Goal: Information Seeking & Learning: Learn about a topic

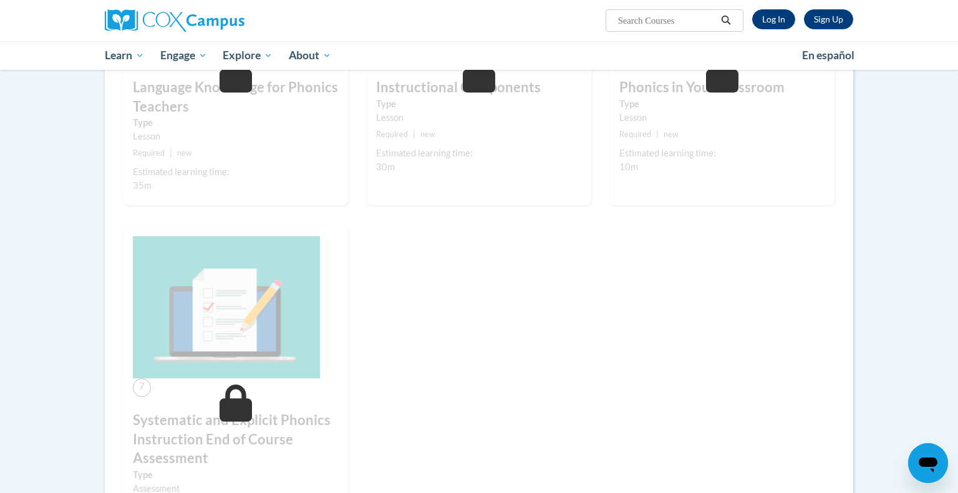
scroll to position [700, 0]
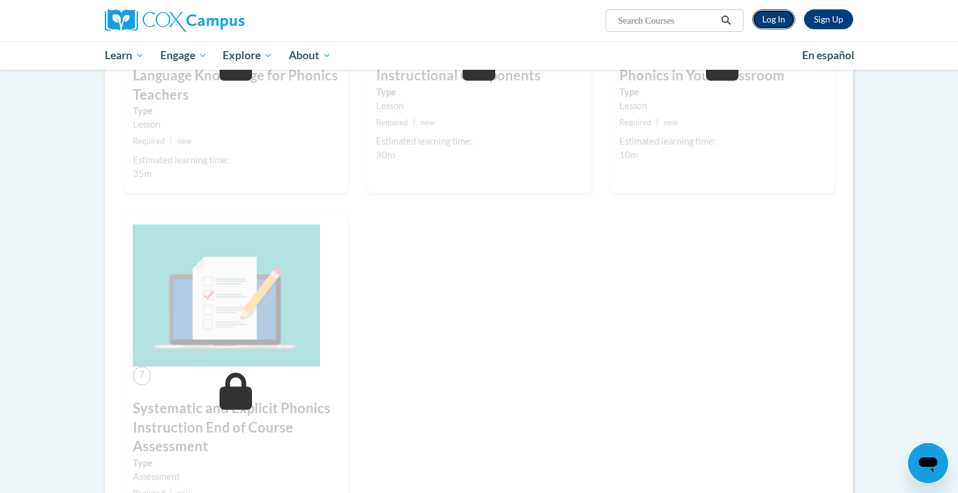
click at [767, 19] on link "Log In" at bounding box center [773, 19] width 43 height 20
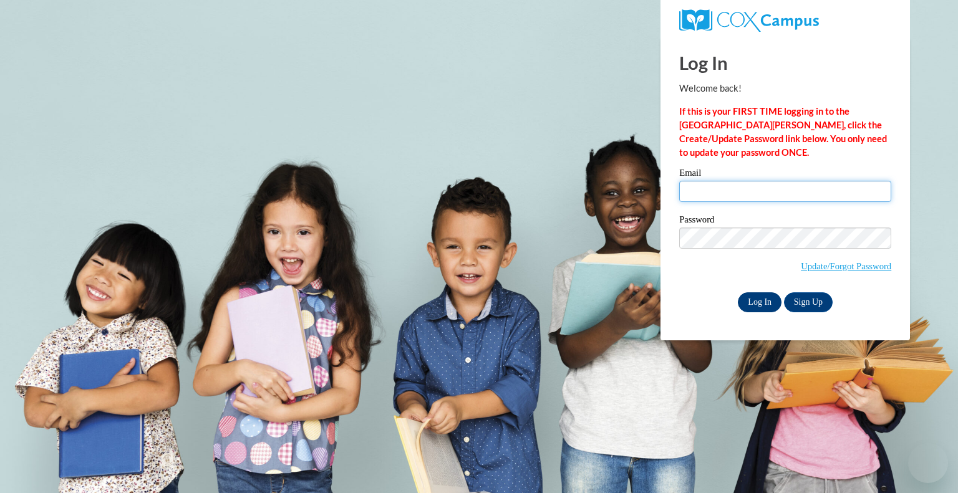
type input "breiter@pewaukeeschools.org"
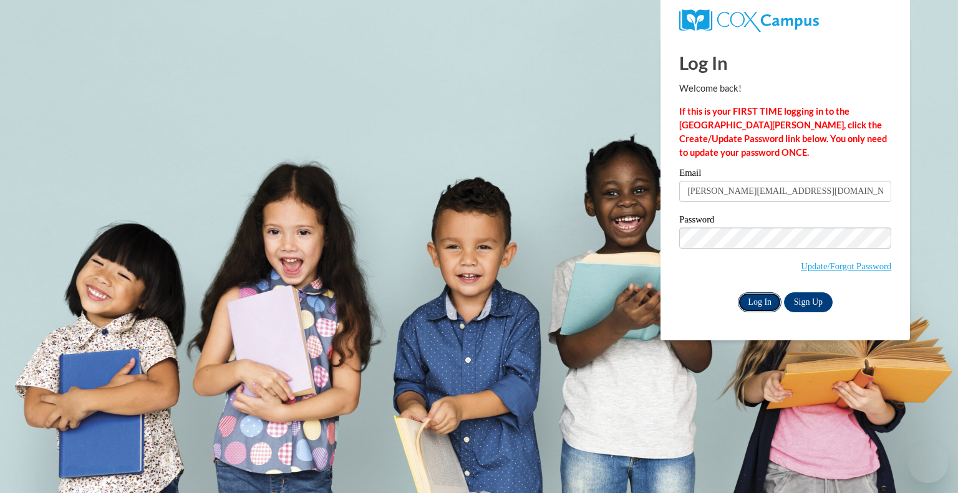
click at [758, 303] on input "Log In" at bounding box center [760, 302] width 44 height 20
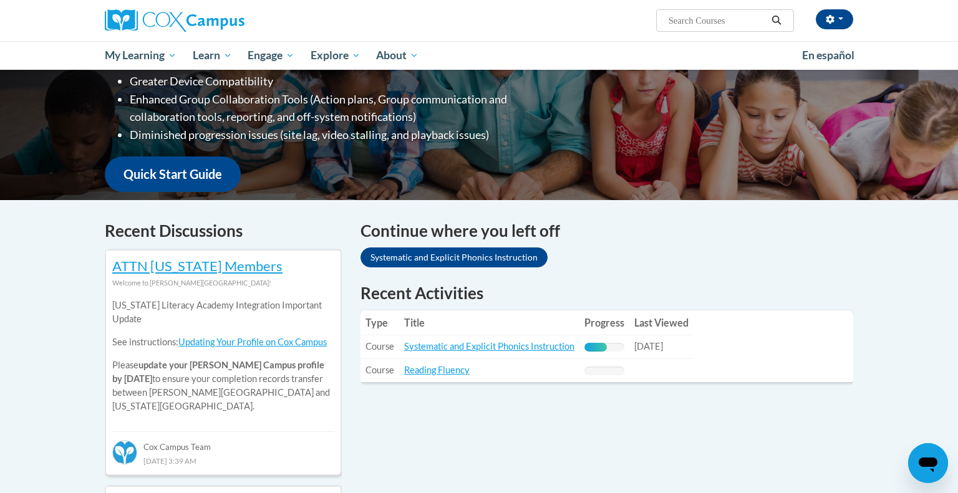
scroll to position [240, 0]
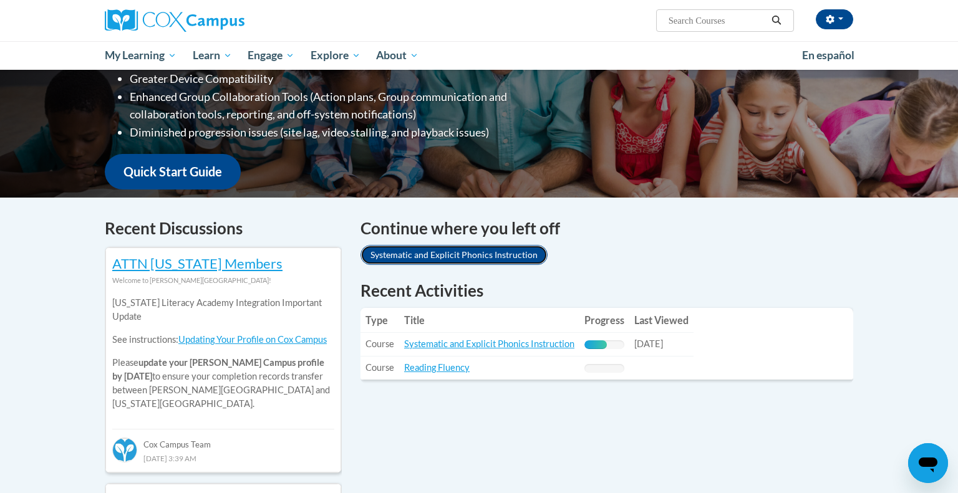
click at [445, 256] on link "Systematic and Explicit Phonics Instruction" at bounding box center [453, 255] width 187 height 20
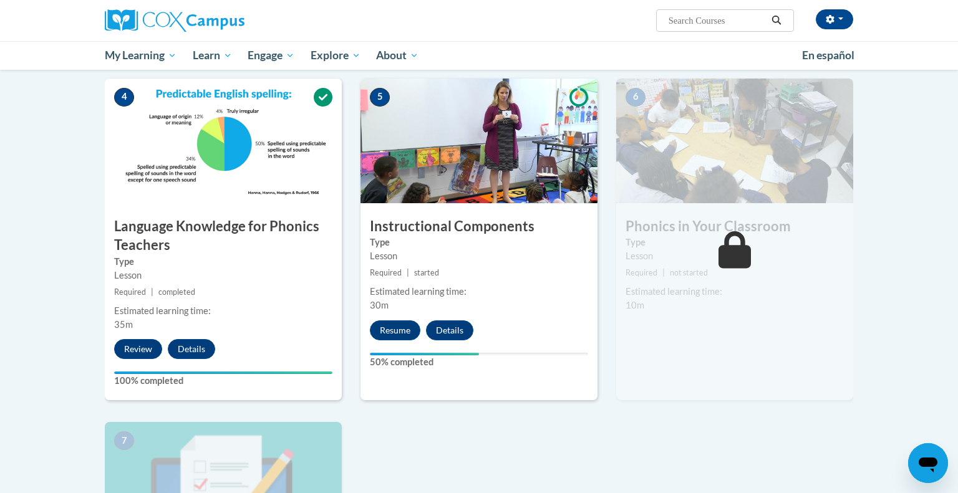
scroll to position [574, 0]
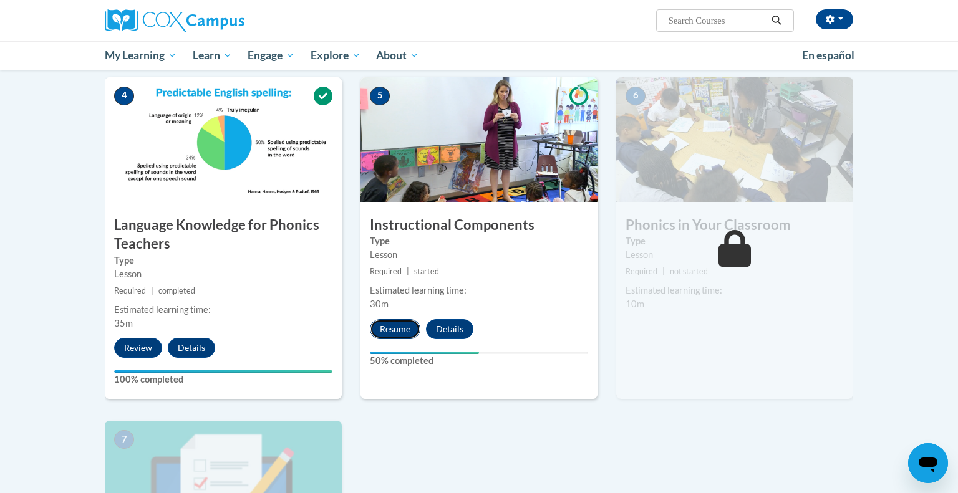
click at [393, 328] on button "Resume" at bounding box center [395, 329] width 51 height 20
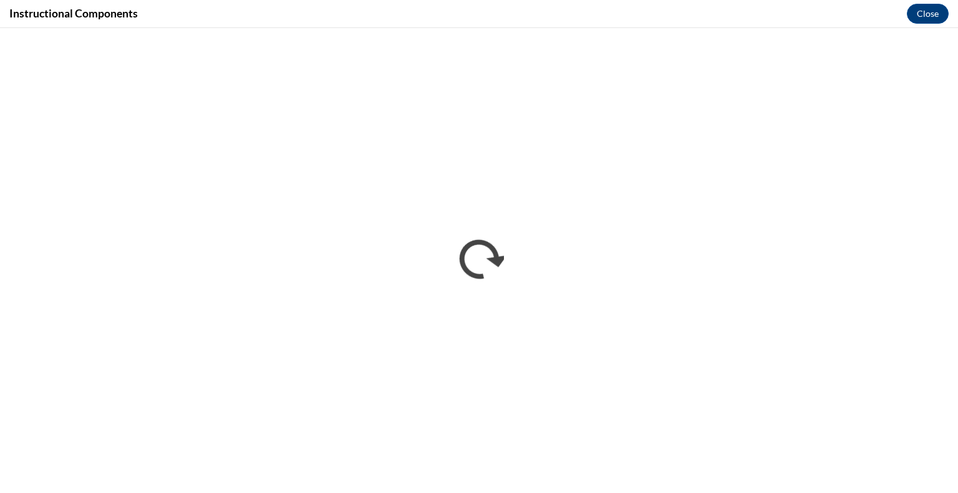
scroll to position [0, 0]
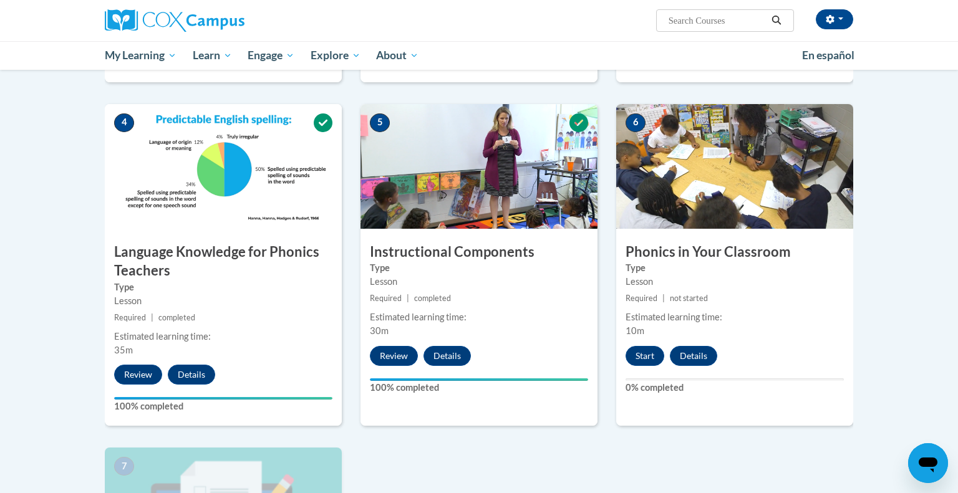
scroll to position [544, 0]
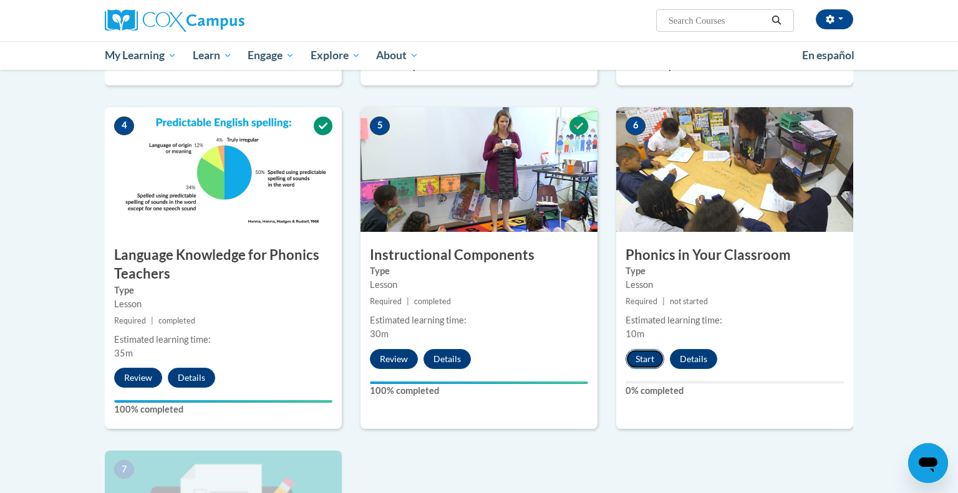
click at [646, 355] on button "Start" at bounding box center [644, 359] width 39 height 20
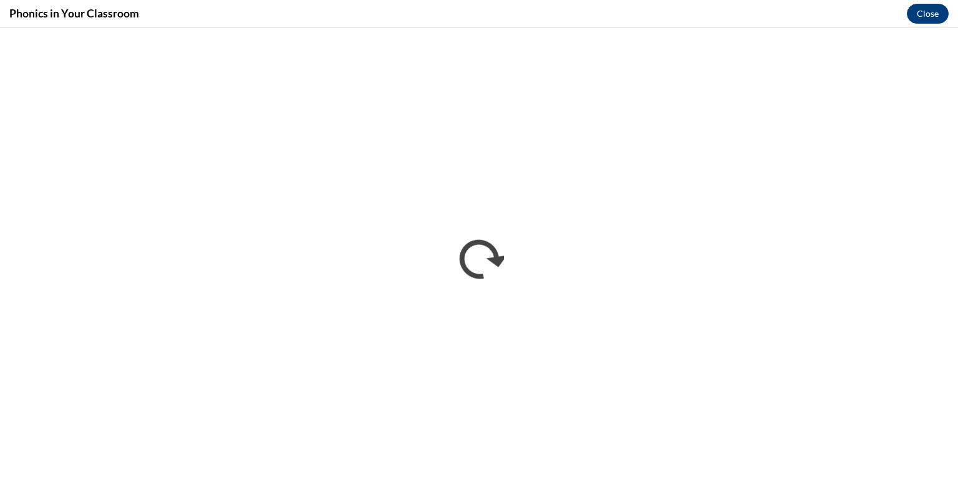
scroll to position [0, 0]
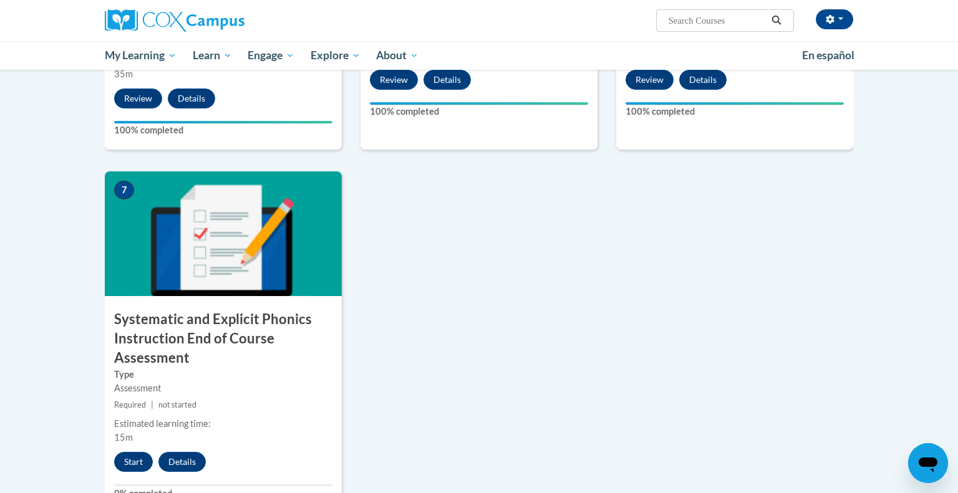
scroll to position [826, 0]
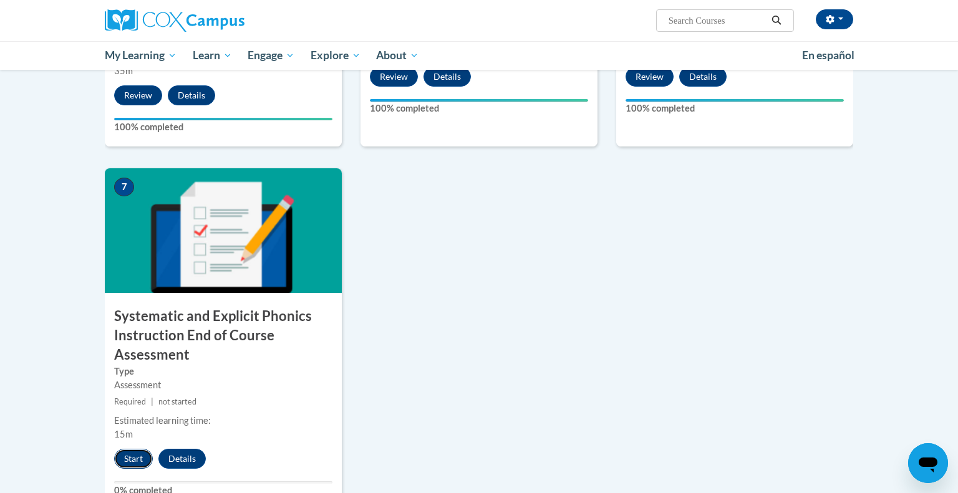
click at [142, 461] on button "Start" at bounding box center [133, 459] width 39 height 20
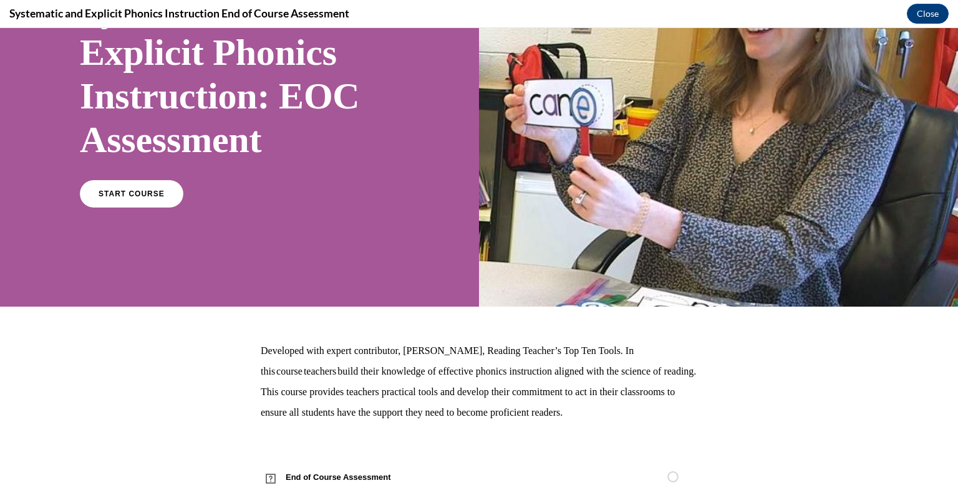
scroll to position [140, 0]
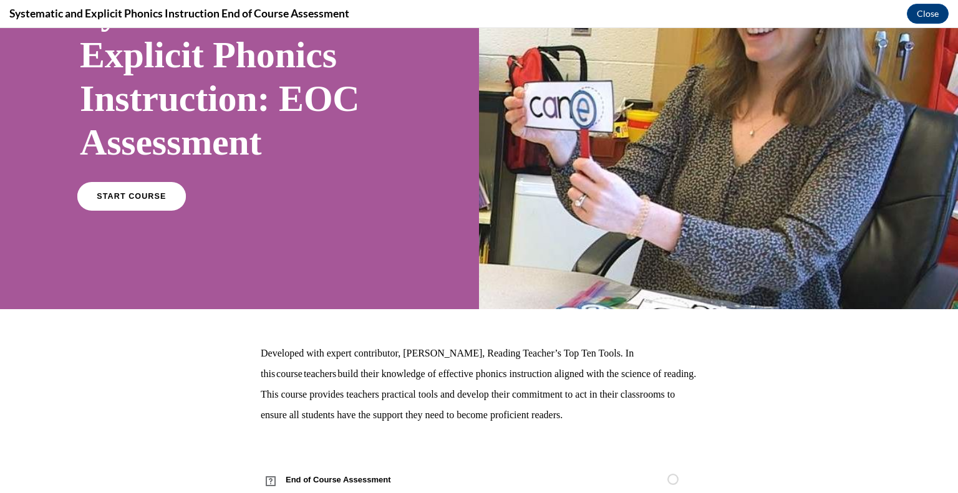
click at [150, 192] on span "START COURSE" at bounding box center [131, 196] width 69 height 9
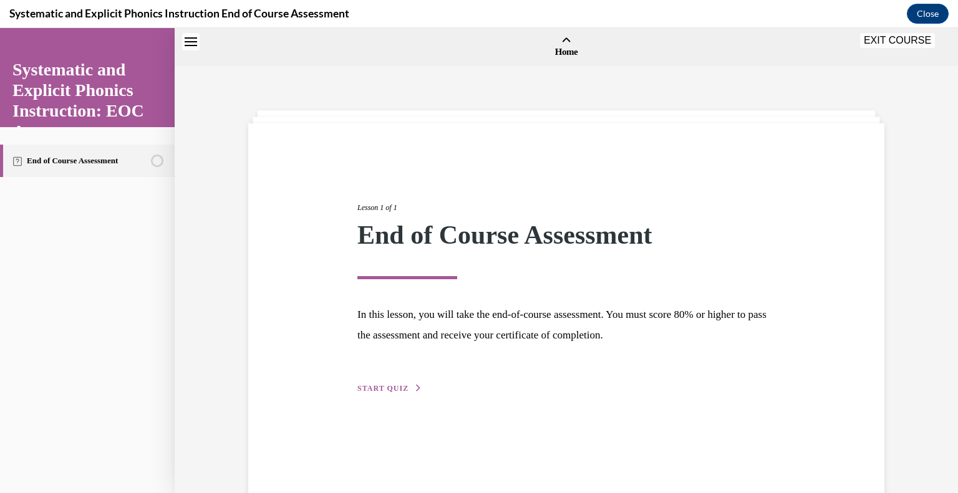
scroll to position [39, 0]
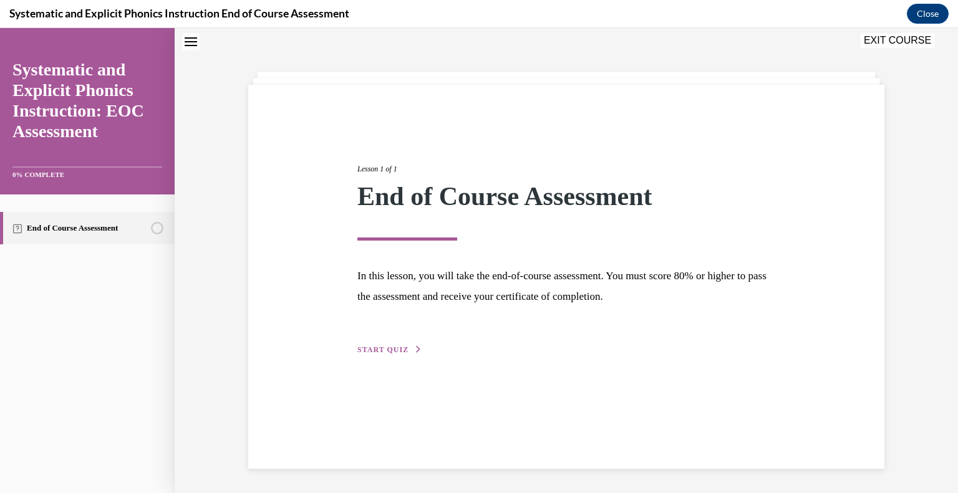
click at [383, 351] on span "START QUIZ" at bounding box center [382, 349] width 51 height 9
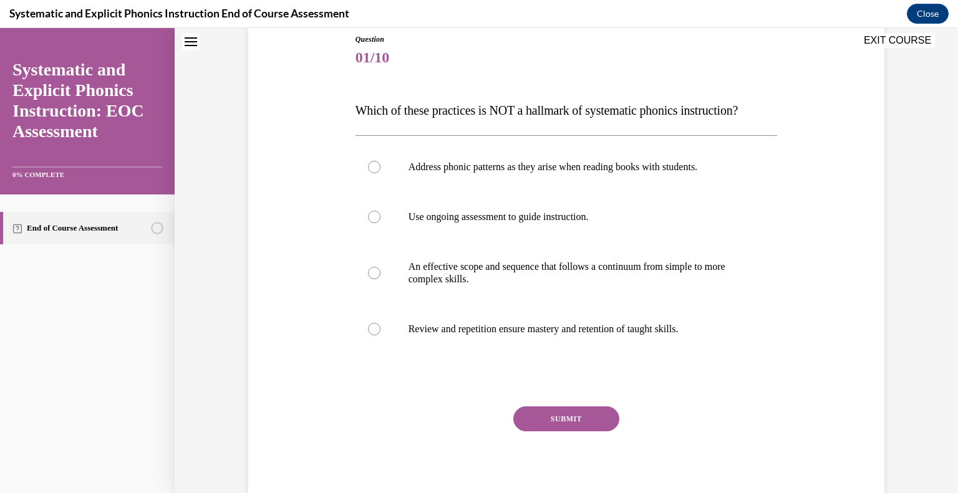
scroll to position [140, 0]
click at [372, 168] on div at bounding box center [374, 167] width 12 height 12
click at [572, 422] on button "SUBMIT" at bounding box center [566, 419] width 106 height 25
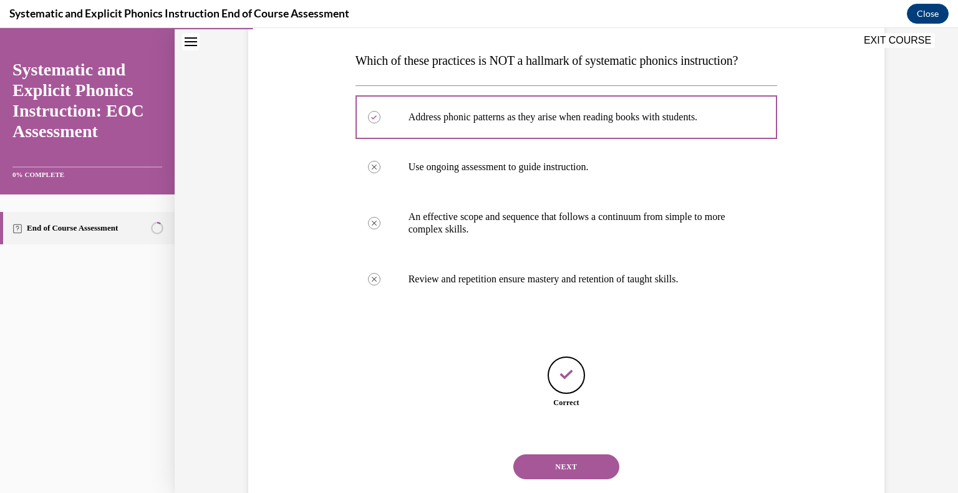
scroll to position [219, 0]
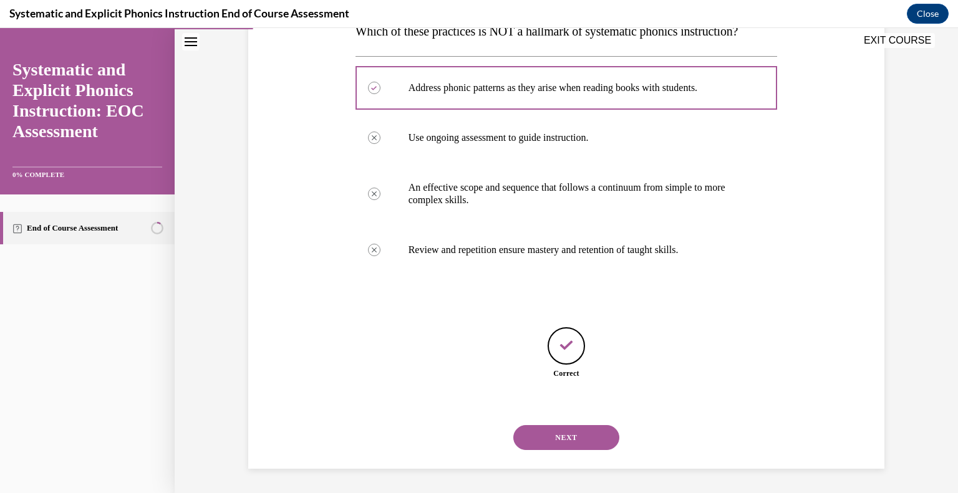
click at [564, 435] on button "NEXT" at bounding box center [566, 437] width 106 height 25
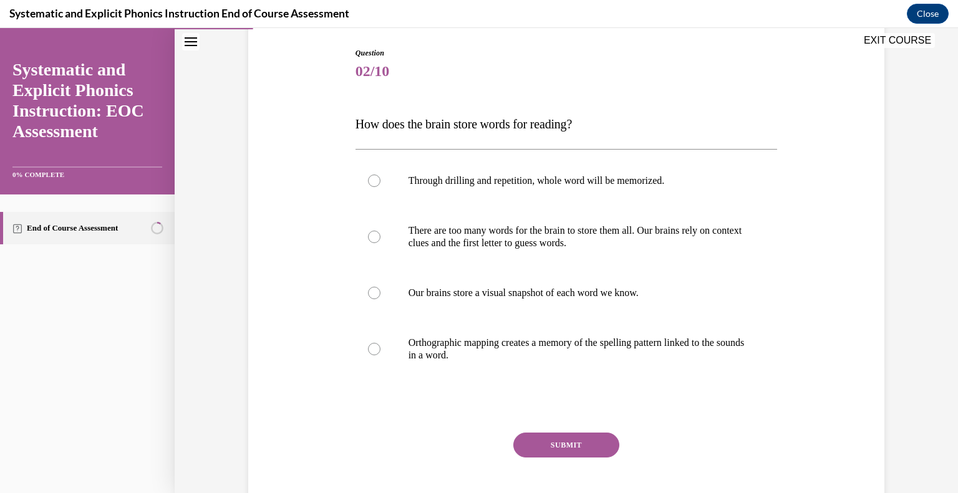
scroll to position [127, 0]
click at [410, 350] on p "Orthographic mapping creates a memory of the spelling pattern linked to the sou…" at bounding box center [577, 347] width 338 height 25
click at [562, 443] on button "SUBMIT" at bounding box center [566, 444] width 106 height 25
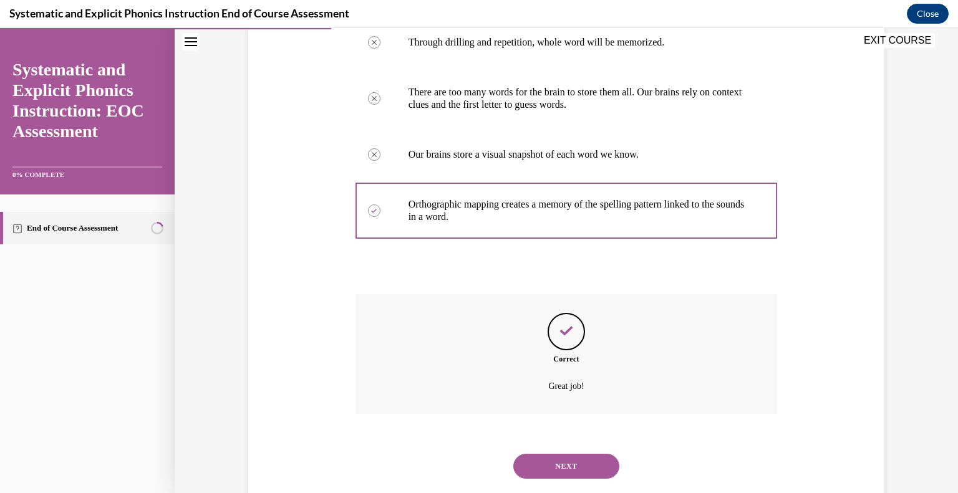
scroll to position [293, 0]
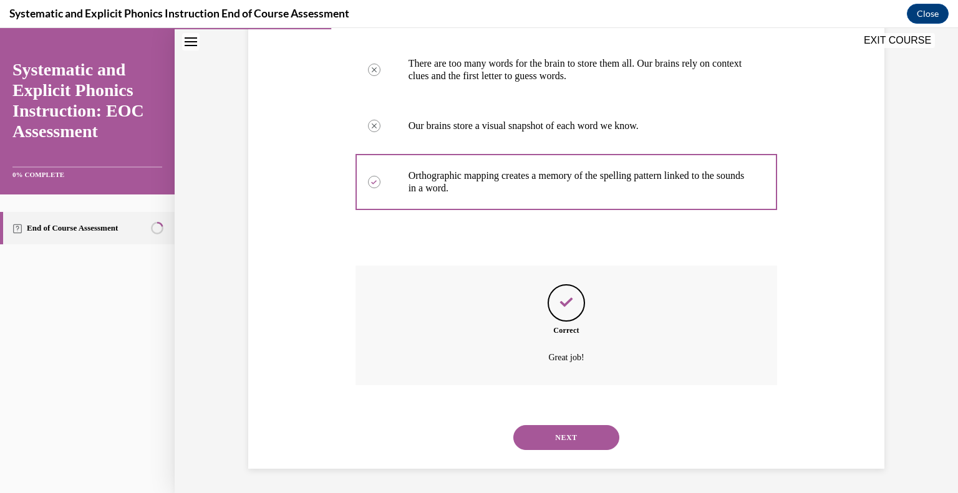
click at [552, 433] on button "NEXT" at bounding box center [566, 437] width 106 height 25
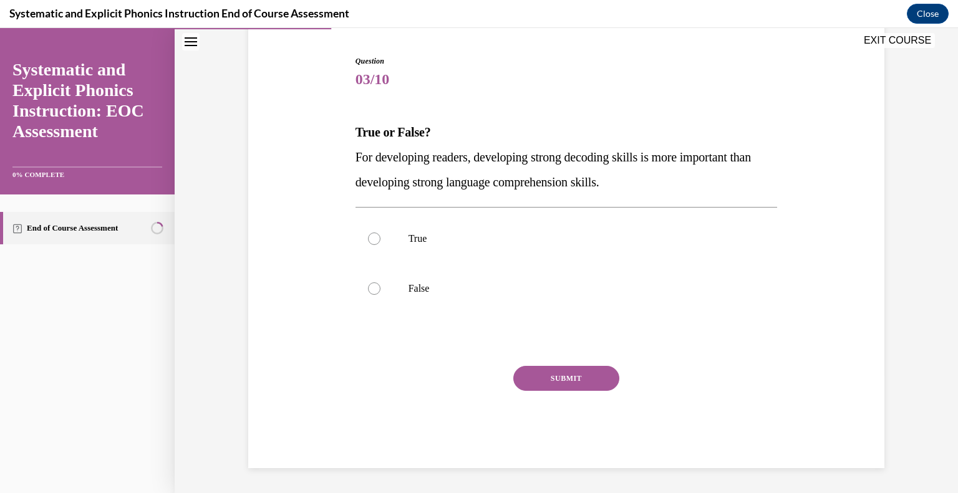
scroll to position [117, 0]
click at [422, 288] on p "False" at bounding box center [577, 289] width 338 height 12
click at [554, 383] on button "SUBMIT" at bounding box center [566, 379] width 106 height 25
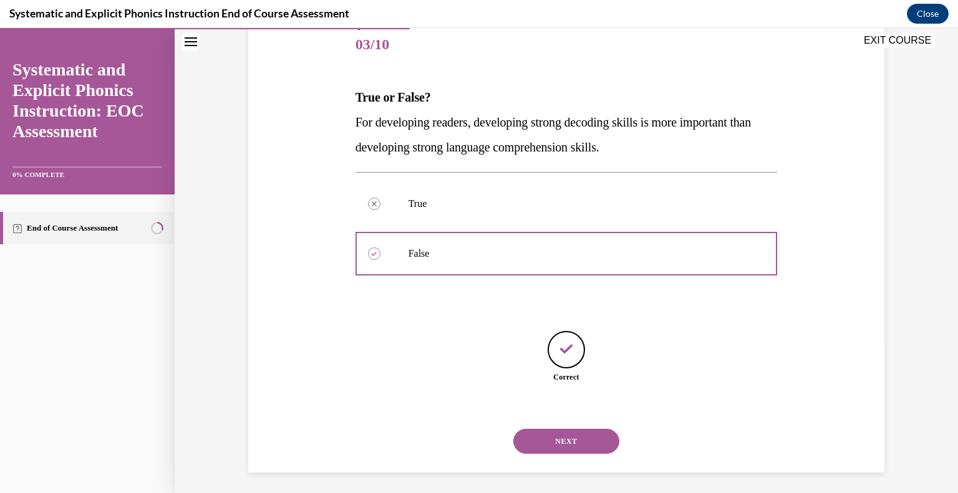
scroll to position [157, 0]
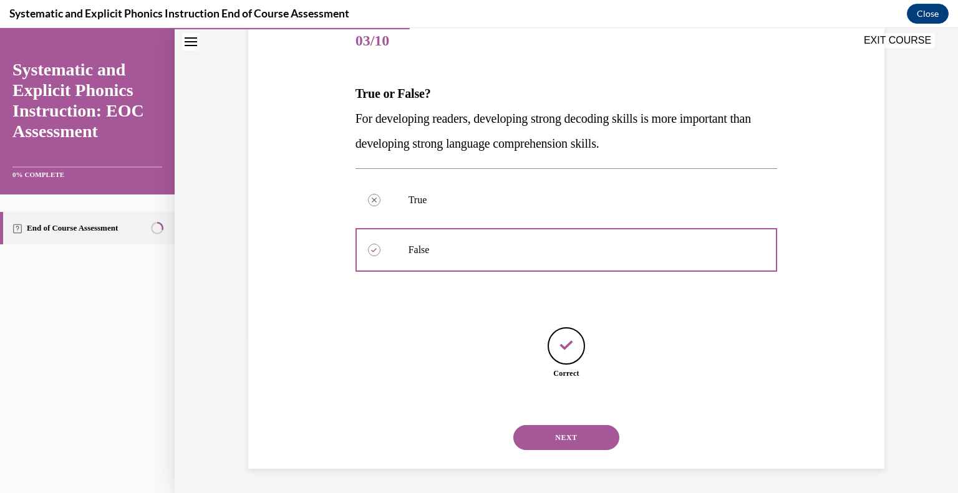
click at [569, 442] on button "NEXT" at bounding box center [566, 437] width 106 height 25
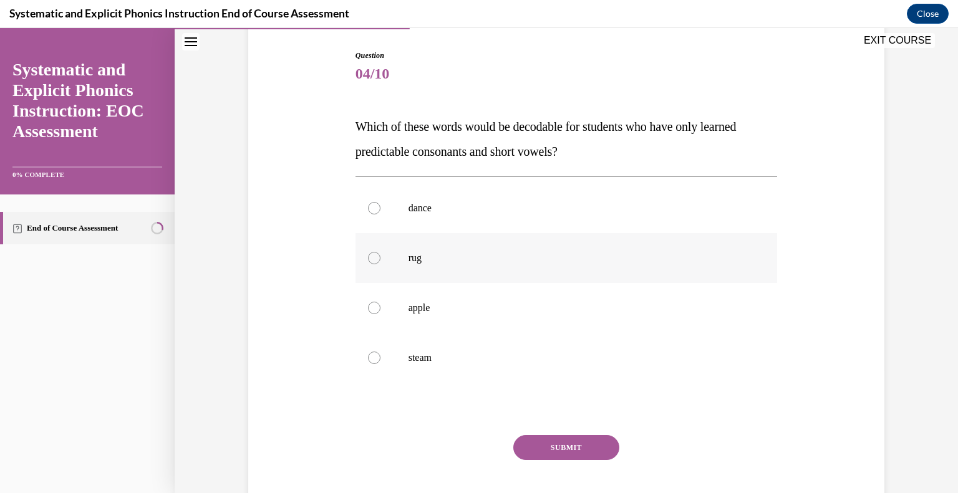
scroll to position [125, 0]
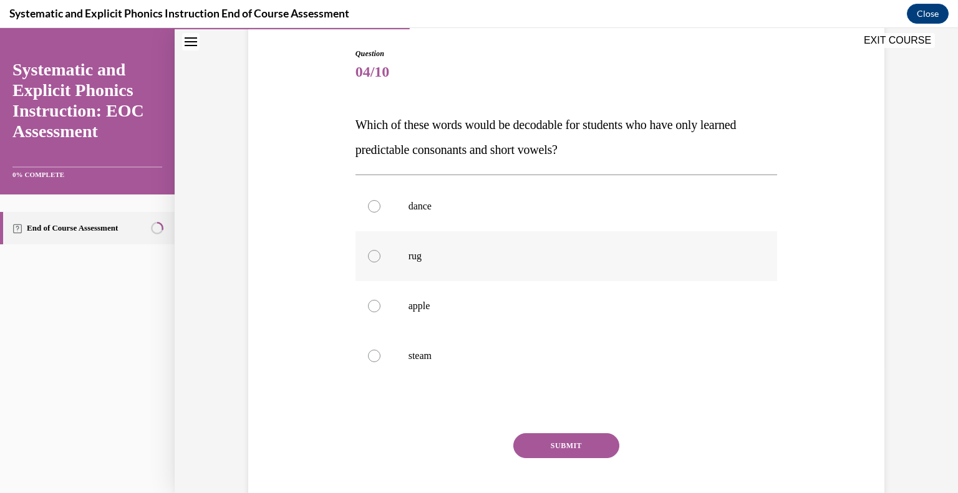
click at [383, 256] on div at bounding box center [566, 256] width 422 height 50
click at [581, 445] on button "SUBMIT" at bounding box center [566, 445] width 106 height 25
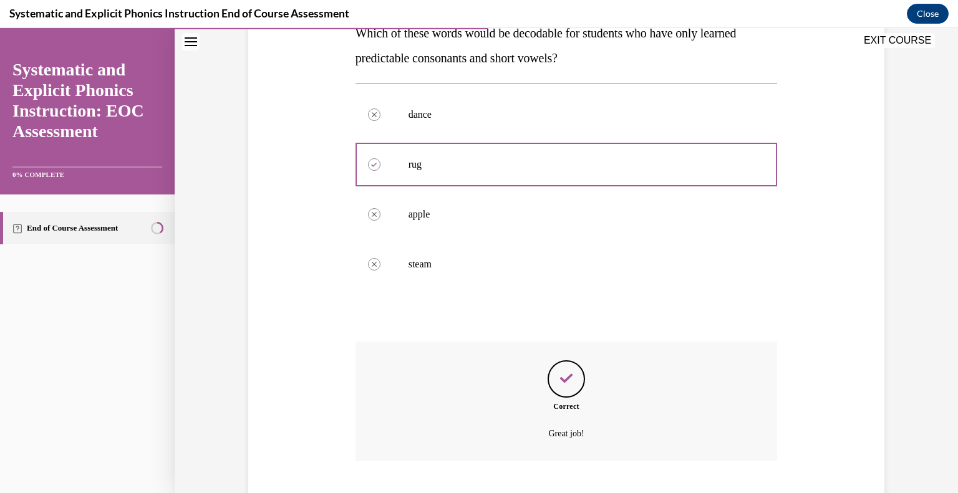
scroll to position [293, 0]
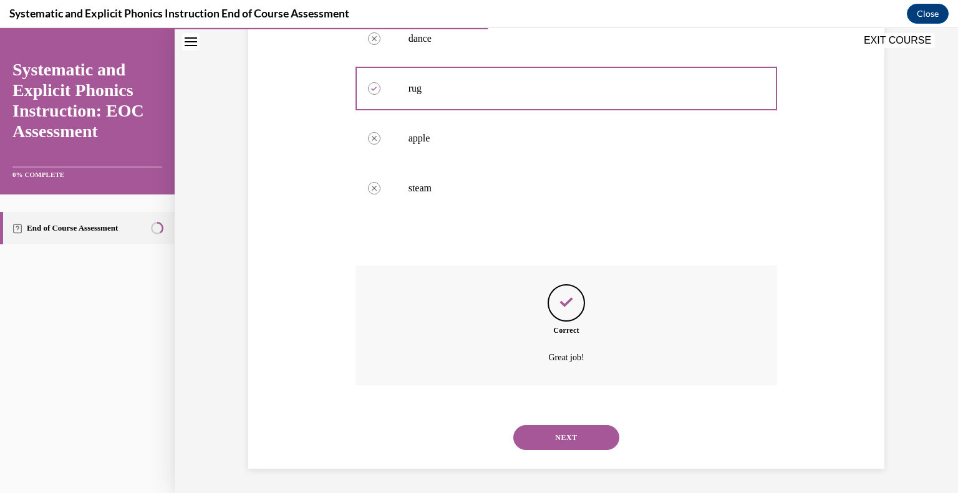
click at [563, 431] on button "NEXT" at bounding box center [566, 437] width 106 height 25
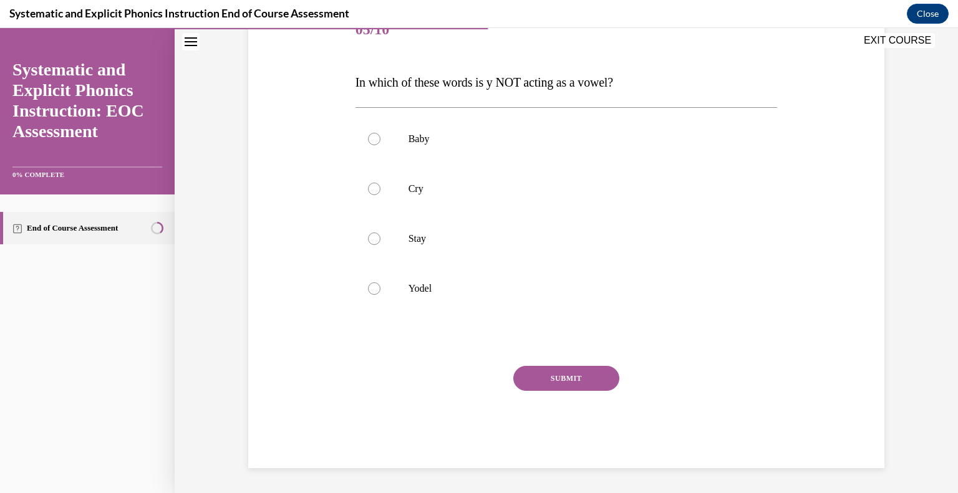
scroll to position [138, 0]
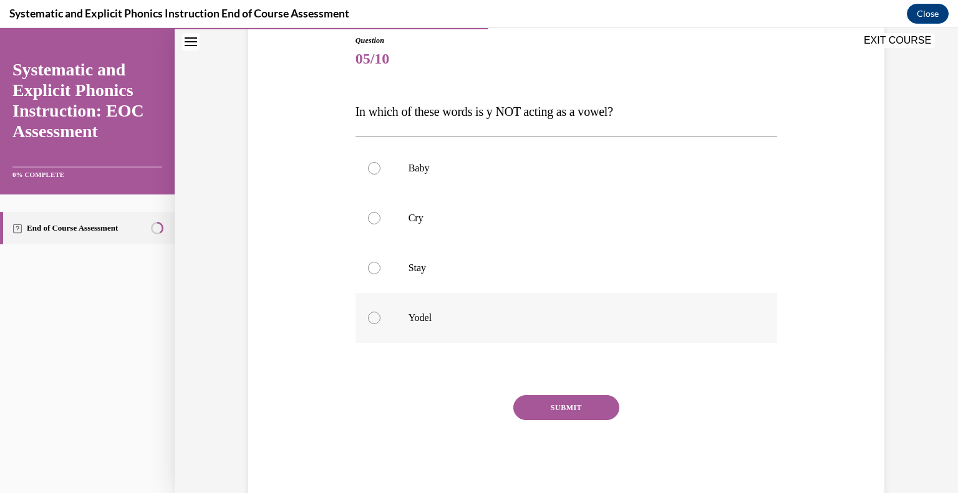
click at [422, 316] on p "Yodel" at bounding box center [577, 318] width 338 height 12
click at [571, 401] on button "SUBMIT" at bounding box center [566, 407] width 106 height 25
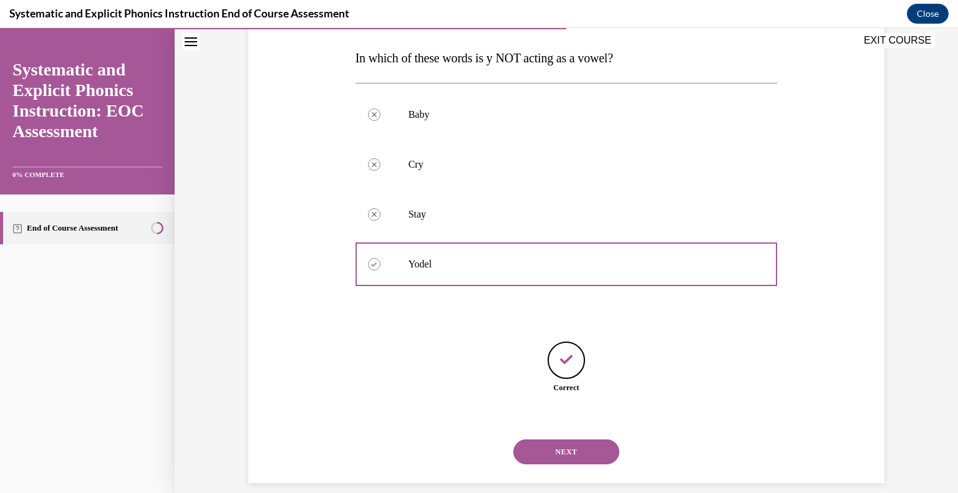
scroll to position [206, 0]
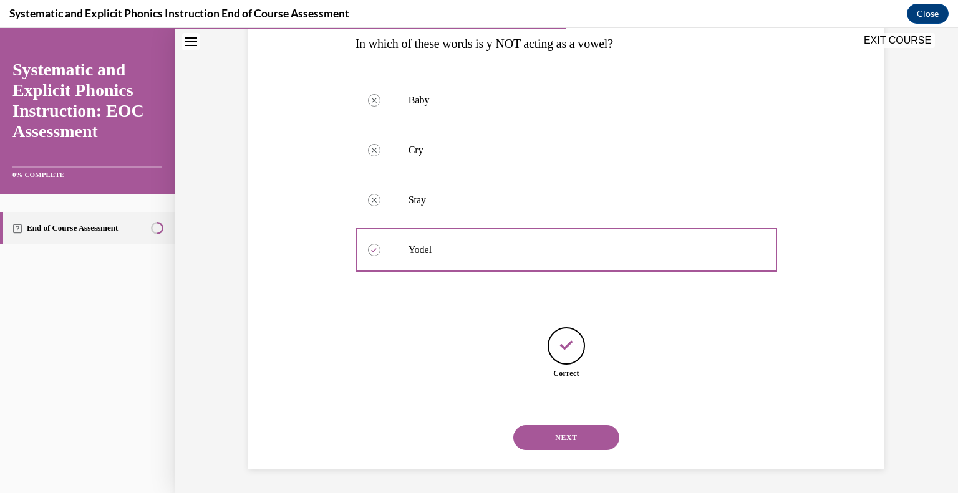
click at [574, 436] on button "NEXT" at bounding box center [566, 437] width 106 height 25
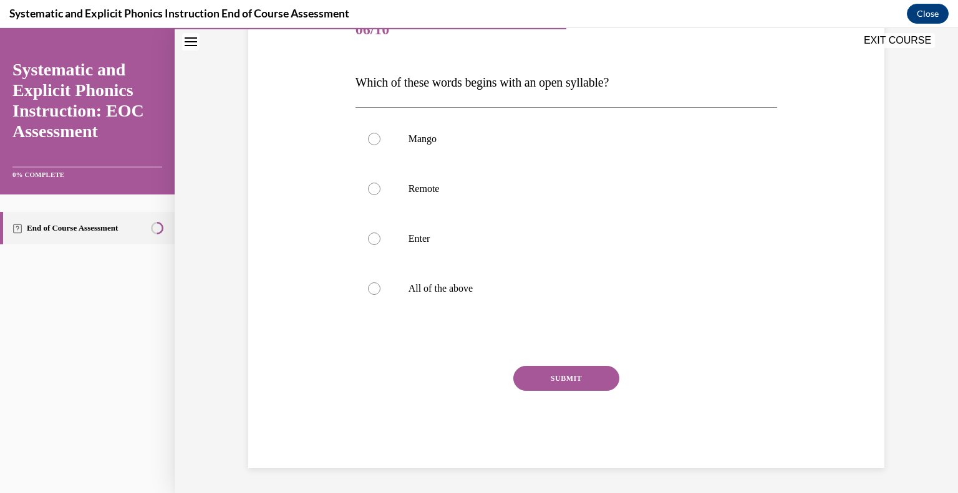
scroll to position [138, 0]
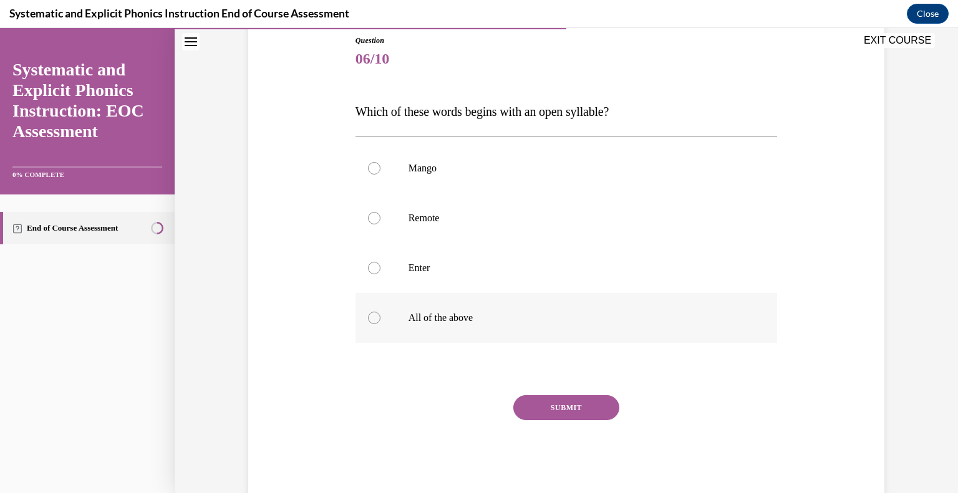
click at [373, 321] on div at bounding box center [374, 318] width 12 height 12
click at [599, 412] on button "SUBMIT" at bounding box center [566, 407] width 106 height 25
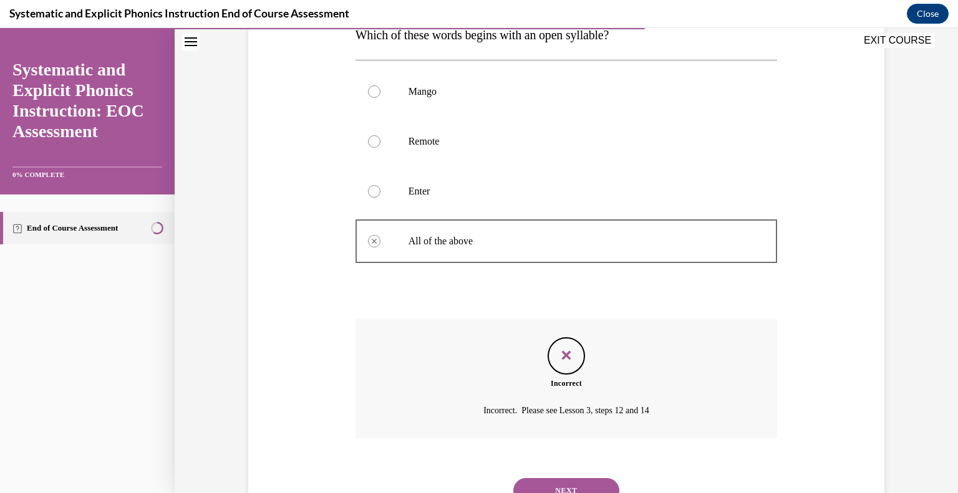
scroll to position [268, 0]
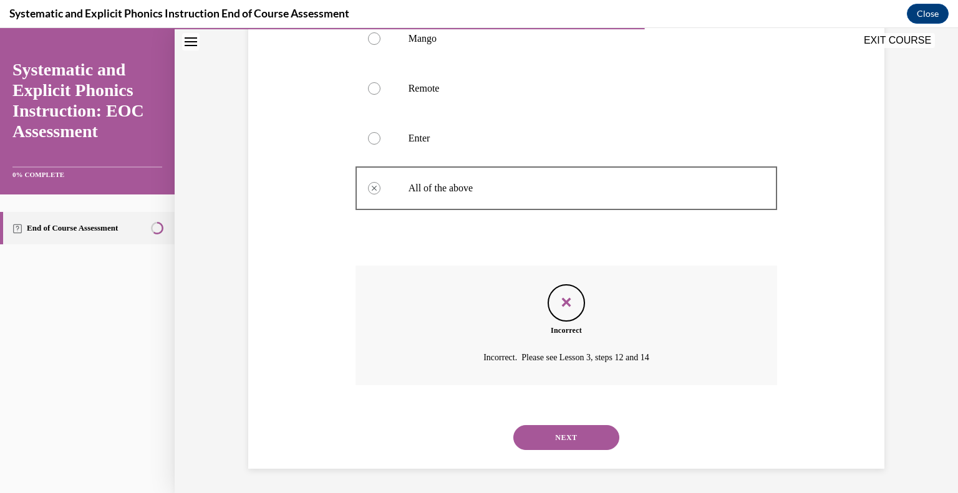
click at [576, 437] on button "NEXT" at bounding box center [566, 437] width 106 height 25
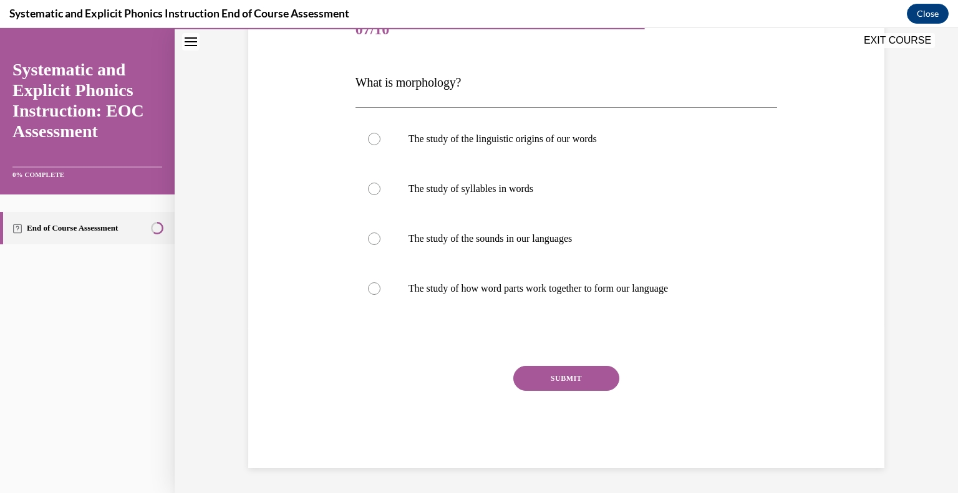
scroll to position [138, 0]
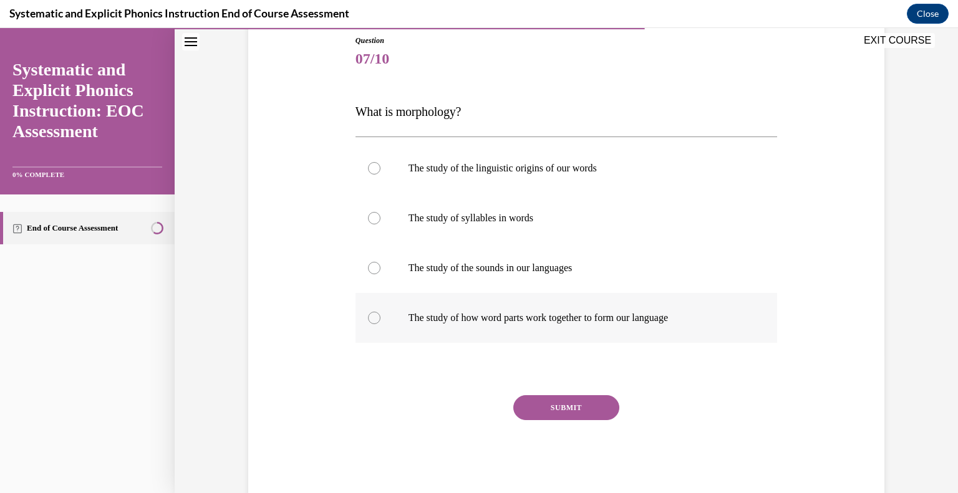
click at [521, 310] on div at bounding box center [566, 318] width 422 height 50
click at [553, 402] on button "SUBMIT" at bounding box center [566, 407] width 106 height 25
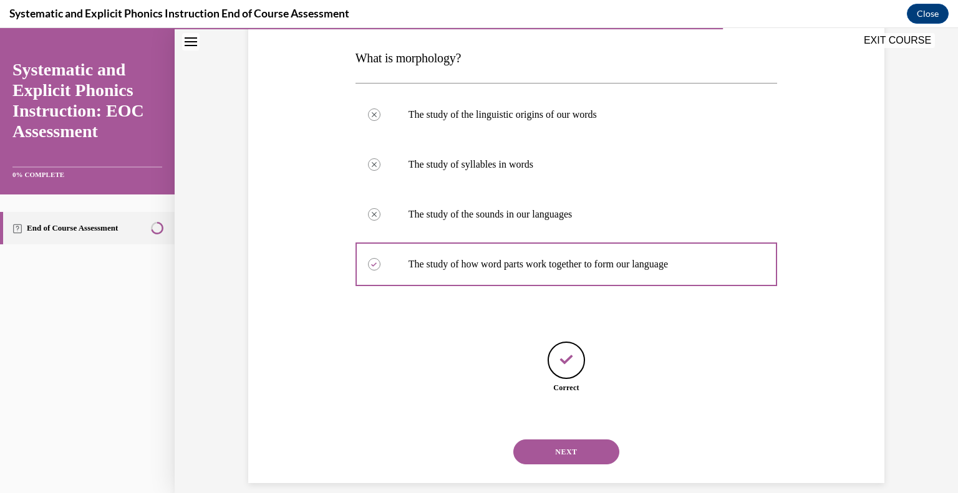
scroll to position [206, 0]
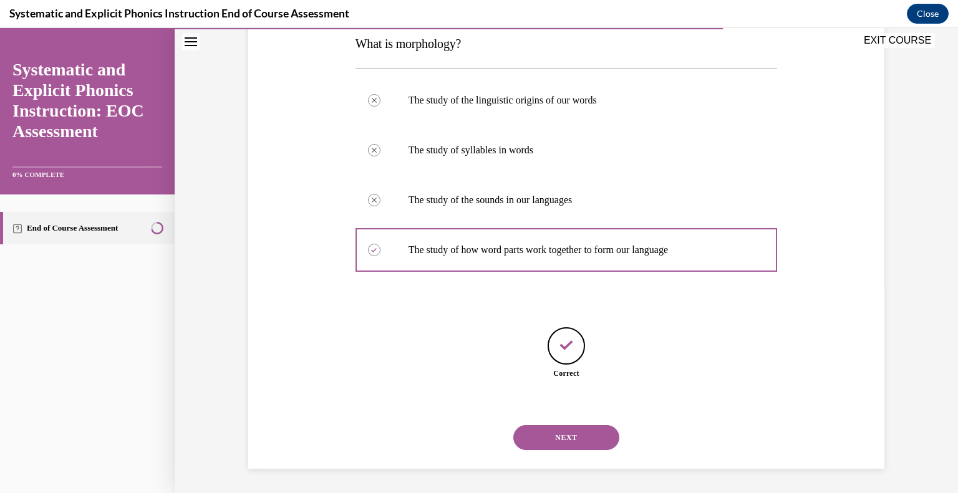
click at [574, 434] on button "NEXT" at bounding box center [566, 437] width 106 height 25
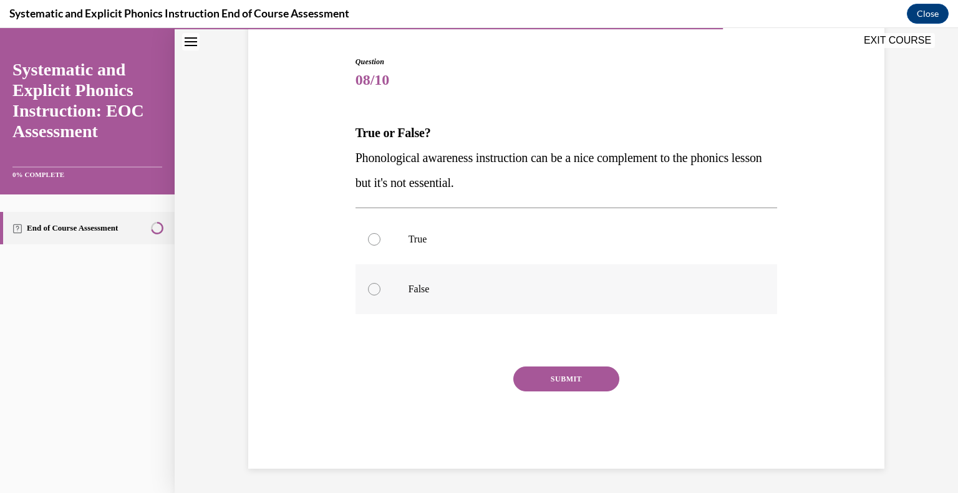
click at [430, 301] on div at bounding box center [566, 289] width 422 height 50
click at [565, 372] on button "SUBMIT" at bounding box center [566, 379] width 106 height 25
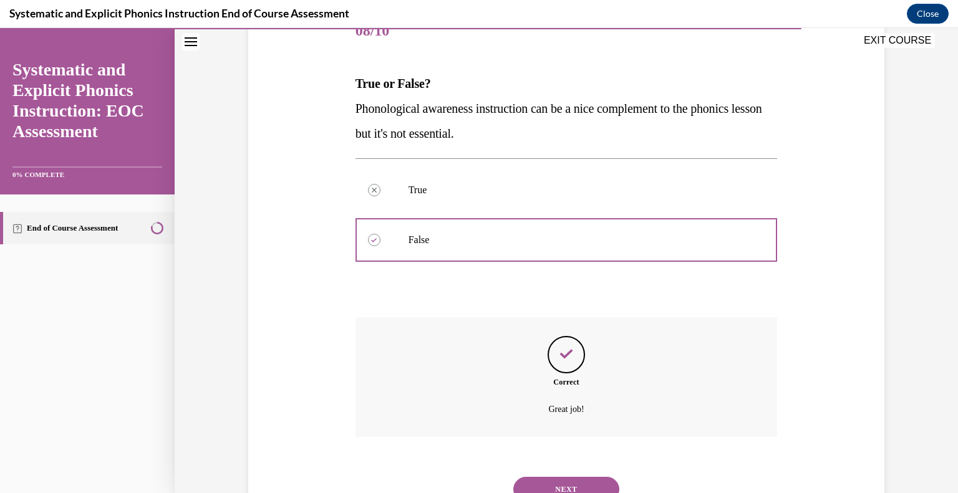
scroll to position [218, 0]
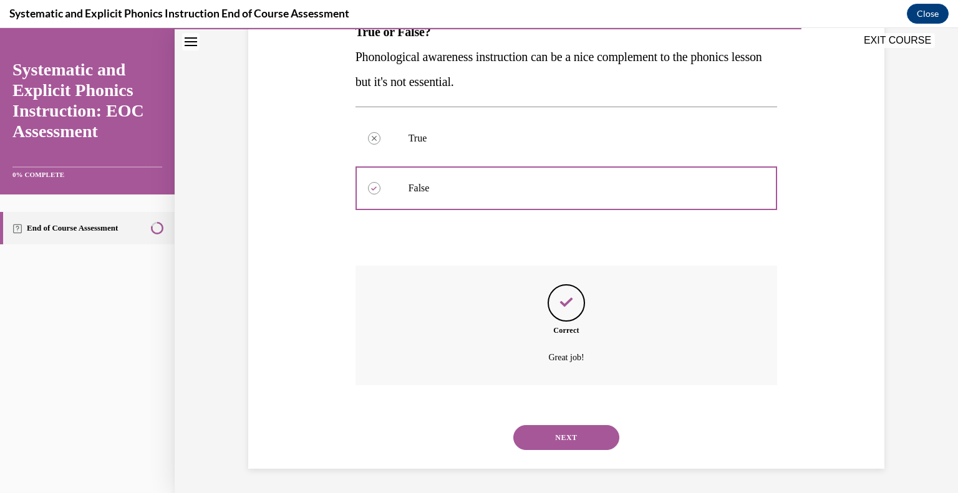
click at [574, 441] on button "NEXT" at bounding box center [566, 437] width 106 height 25
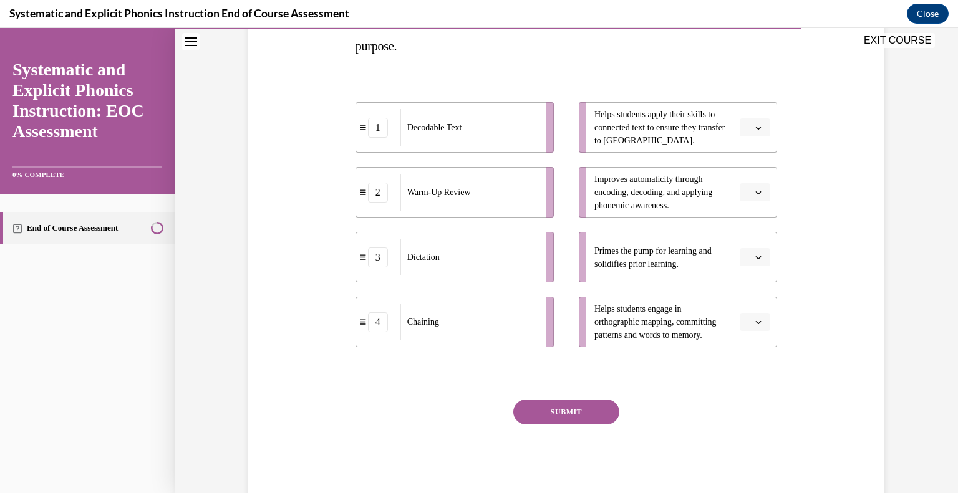
scroll to position [229, 0]
click at [755, 128] on span "button" at bounding box center [758, 127] width 9 height 9
click at [748, 181] on span "1" at bounding box center [750, 180] width 4 height 10
click at [758, 253] on span "button" at bounding box center [758, 257] width 9 height 9
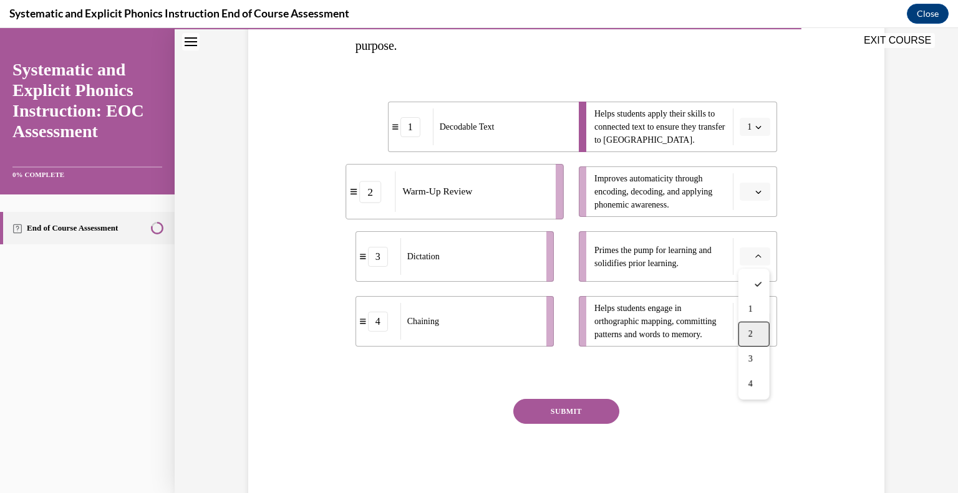
click at [750, 329] on span "2" at bounding box center [750, 334] width 4 height 10
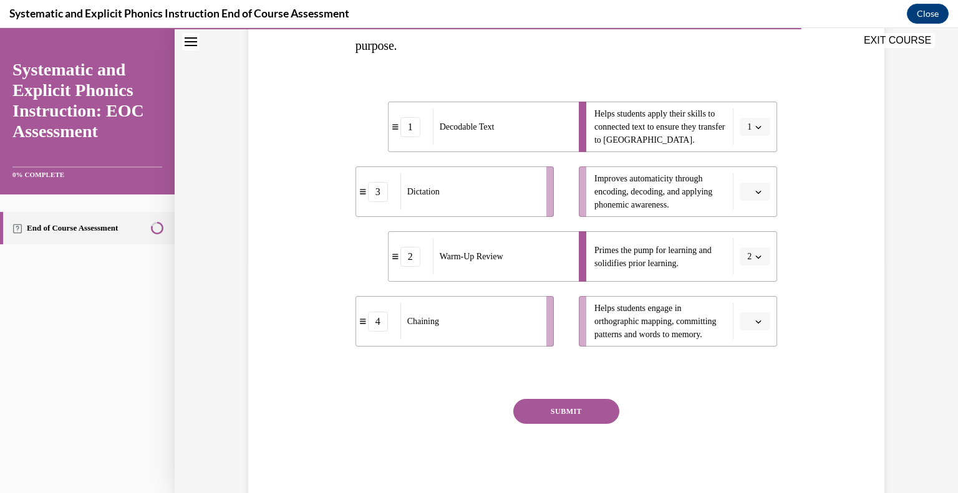
click at [758, 190] on icon "button" at bounding box center [758, 192] width 6 height 6
click at [753, 297] on span "3" at bounding box center [750, 294] width 4 height 10
click at [761, 319] on icon "button" at bounding box center [758, 322] width 6 height 6
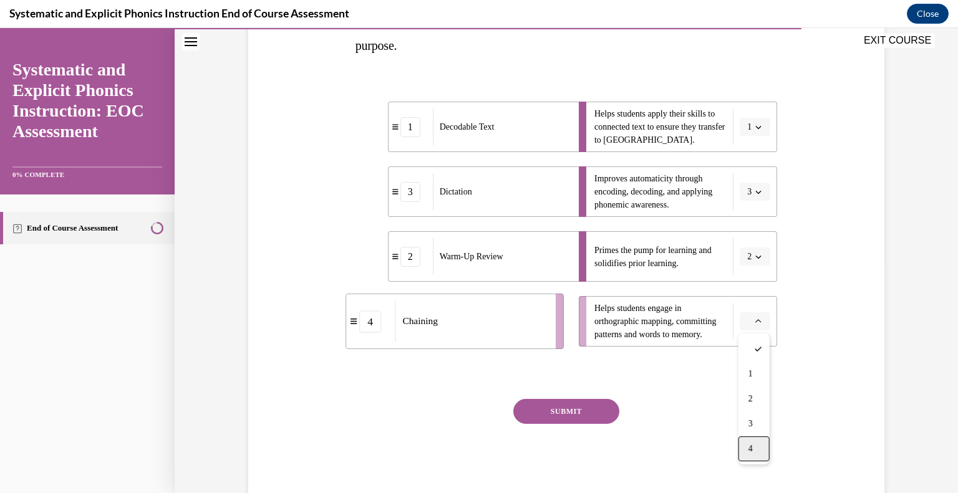
click at [753, 442] on div "4" at bounding box center [753, 448] width 31 height 25
click at [586, 405] on button "SUBMIT" at bounding box center [566, 411] width 106 height 25
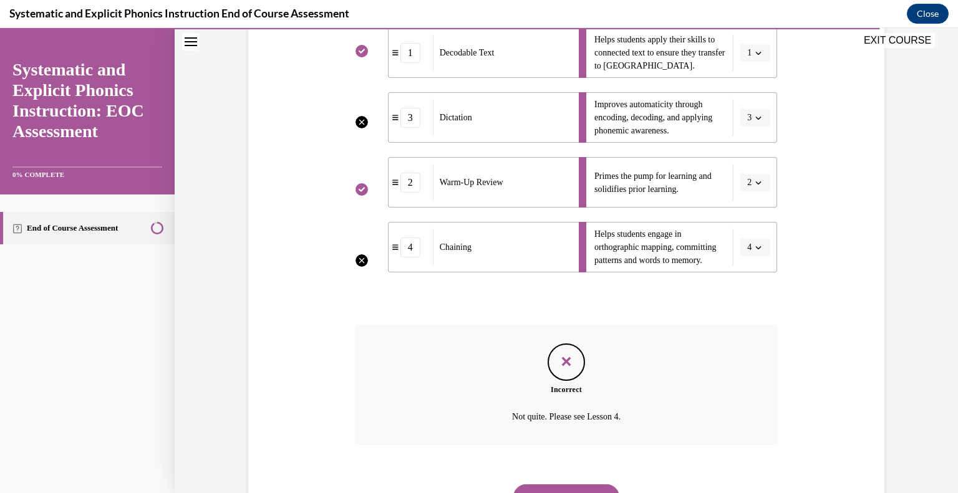
scroll to position [363, 0]
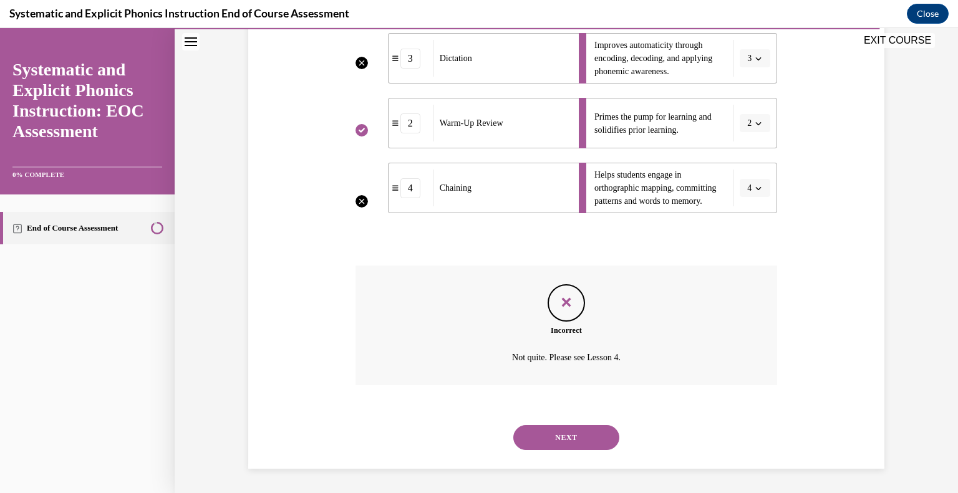
click at [562, 441] on button "NEXT" at bounding box center [566, 437] width 106 height 25
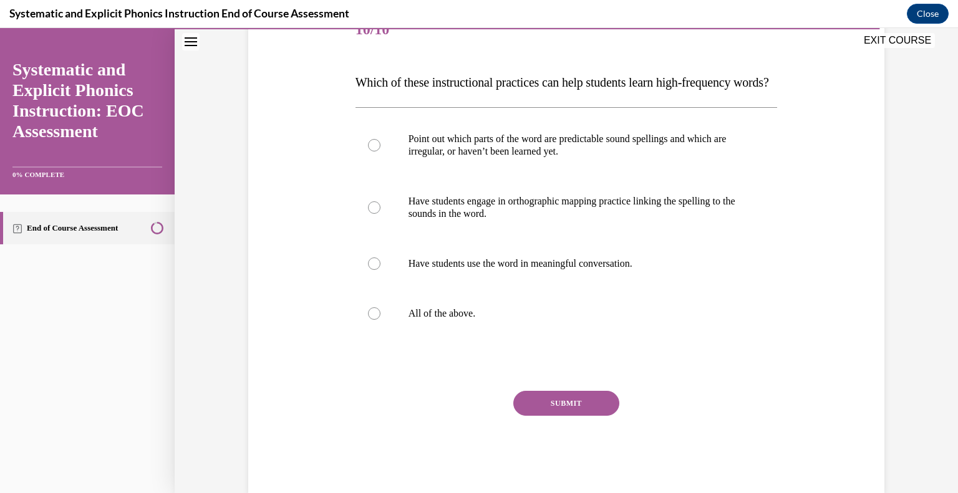
scroll to position [168, 0]
click at [444, 319] on p "All of the above." at bounding box center [577, 313] width 338 height 12
click at [569, 415] on button "SUBMIT" at bounding box center [566, 402] width 106 height 25
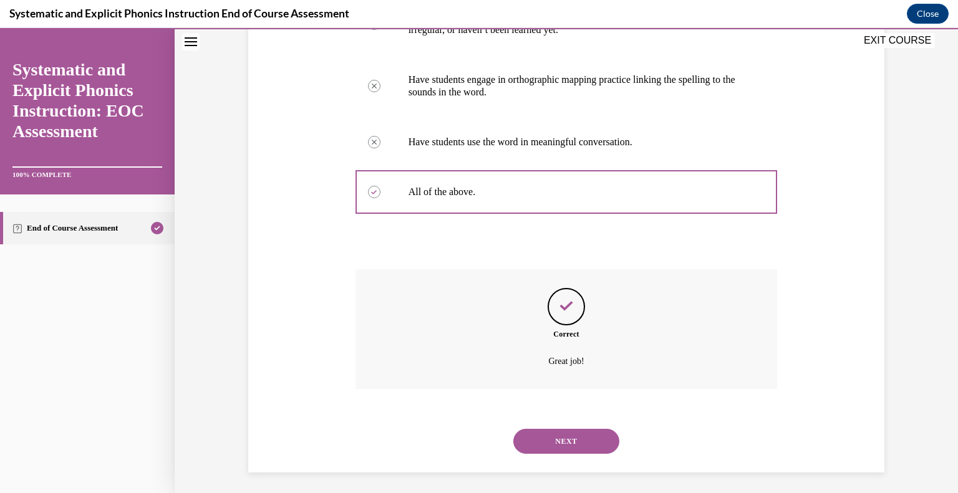
scroll to position [318, 0]
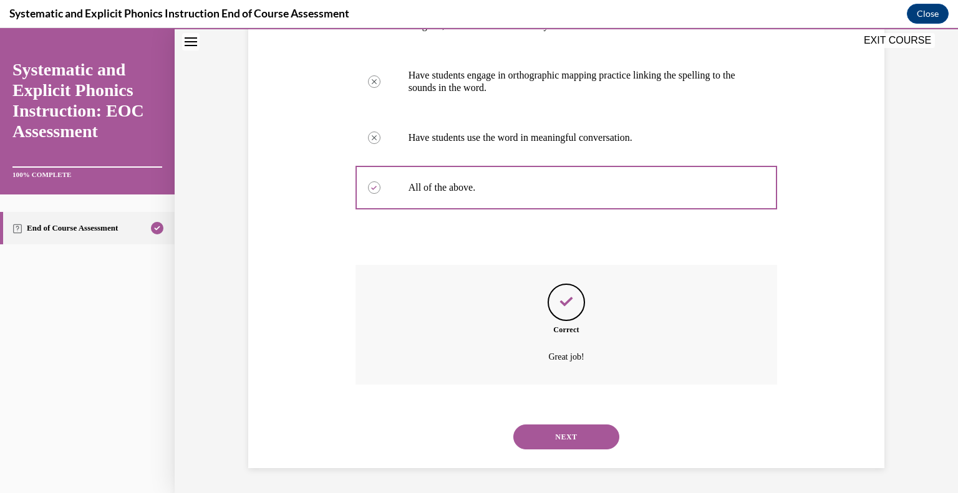
click at [573, 434] on button "NEXT" at bounding box center [566, 437] width 106 height 25
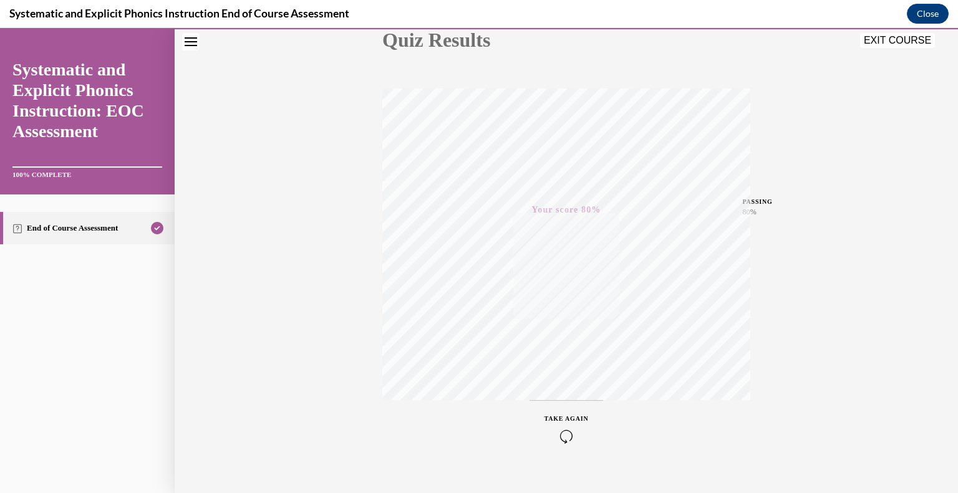
scroll to position [173, 0]
click at [897, 42] on button "EXIT COURSE" at bounding box center [897, 40] width 75 height 15
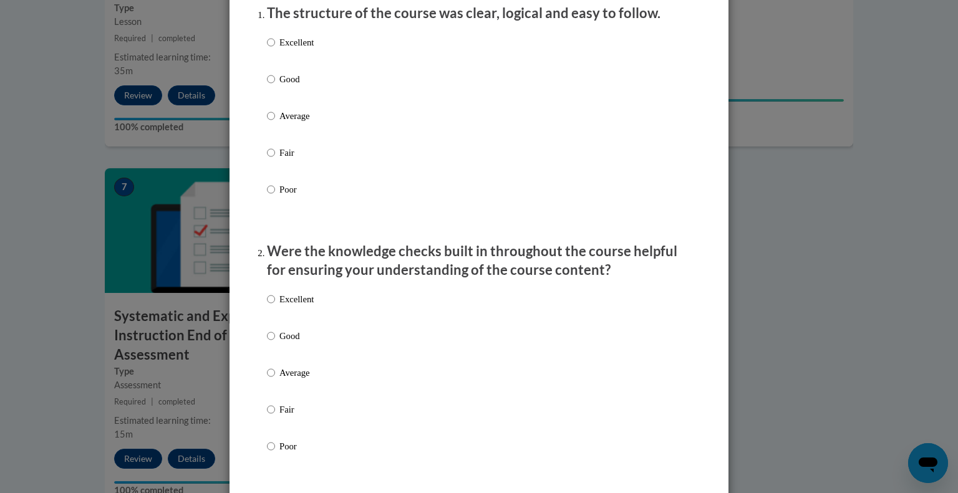
scroll to position [0, 0]
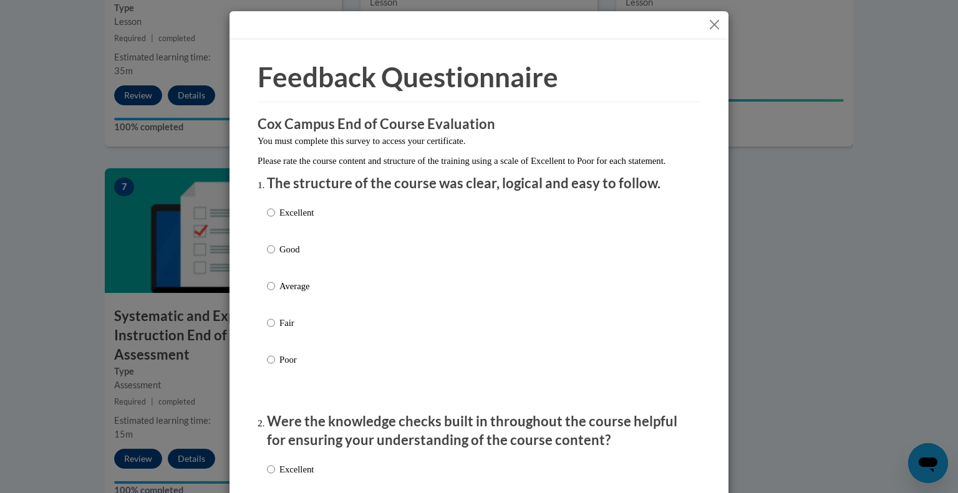
click at [715, 23] on button "Close" at bounding box center [714, 25] width 16 height 16
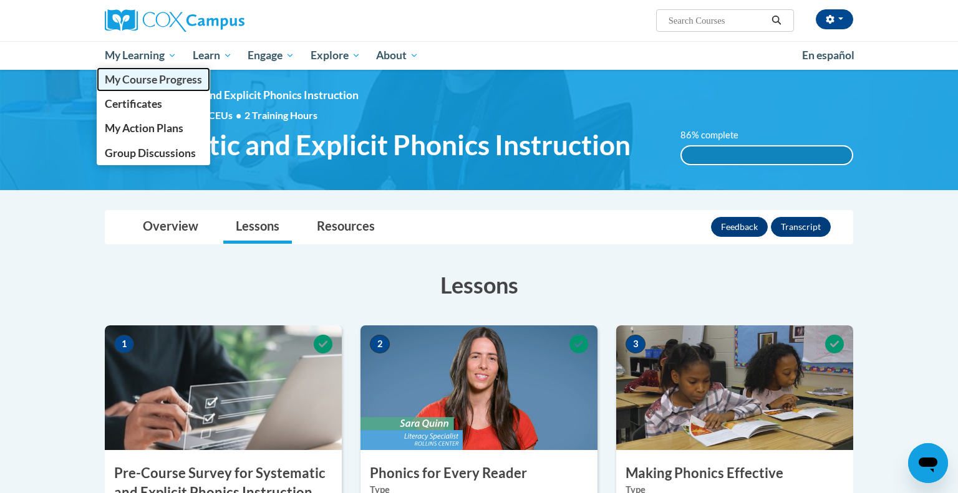
click at [140, 75] on span "My Course Progress" at bounding box center [153, 79] width 97 height 13
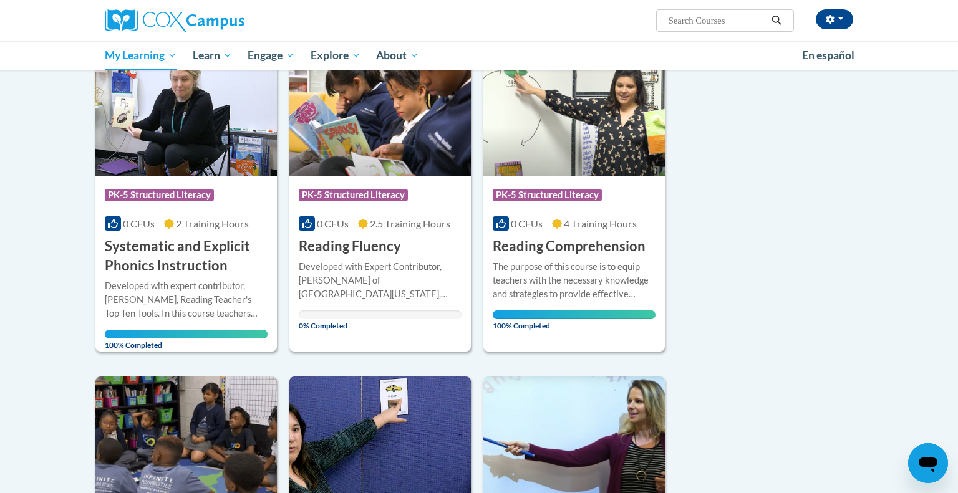
scroll to position [492, 0]
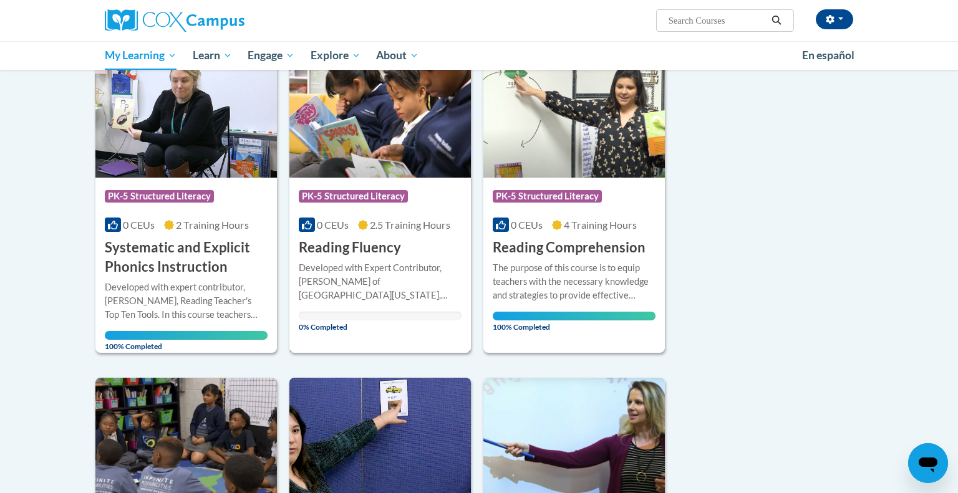
click at [397, 244] on h3 "Reading Fluency" at bounding box center [350, 247] width 102 height 19
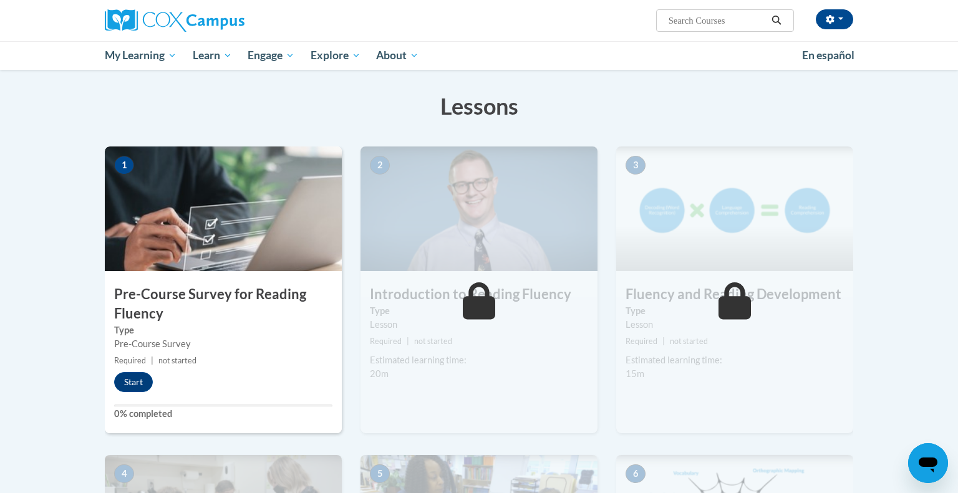
scroll to position [175, 0]
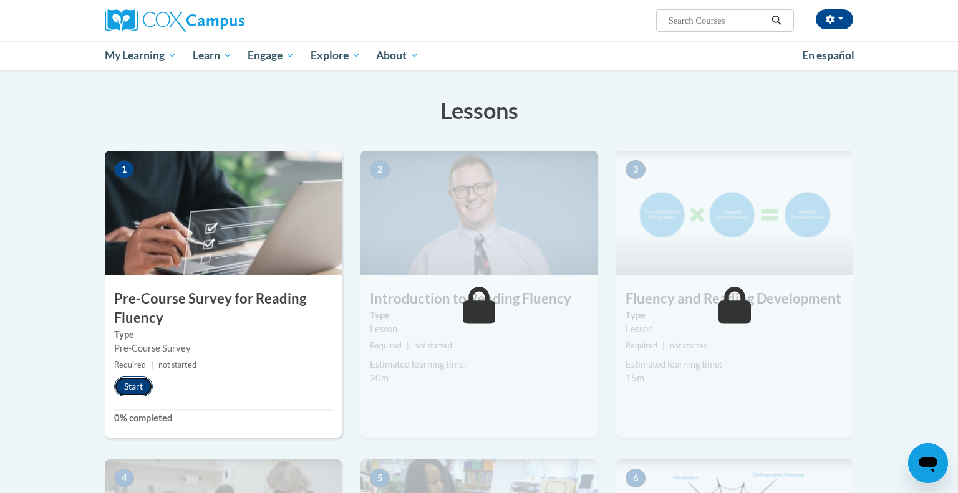
click at [129, 387] on button "Start" at bounding box center [133, 387] width 39 height 20
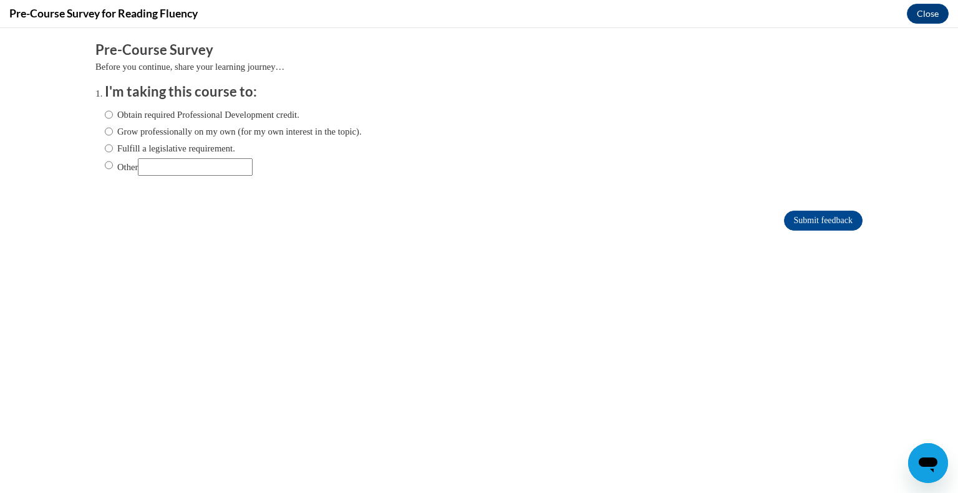
scroll to position [0, 0]
click at [106, 145] on input "Fulfill a legislative requirement." at bounding box center [109, 149] width 8 height 14
radio input "true"
click at [822, 221] on input "Submit feedback" at bounding box center [823, 221] width 79 height 20
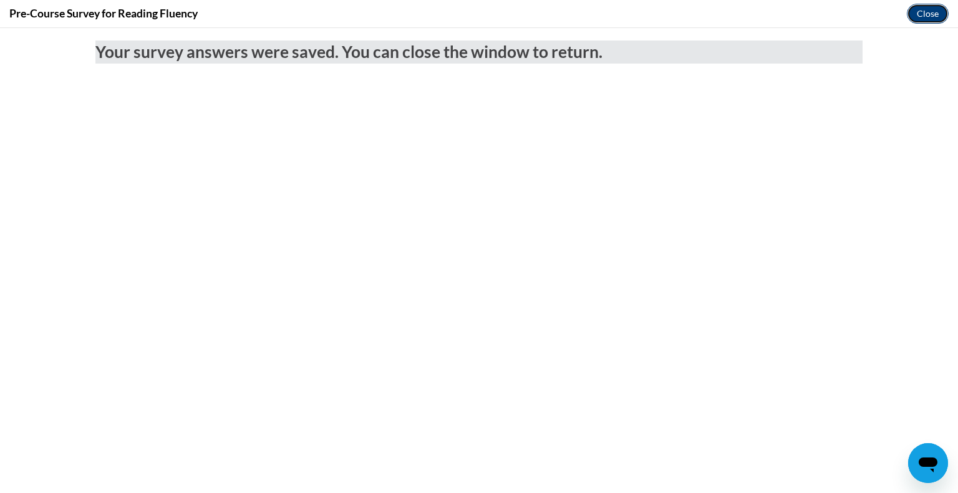
click at [933, 14] on button "Close" at bounding box center [928, 14] width 42 height 20
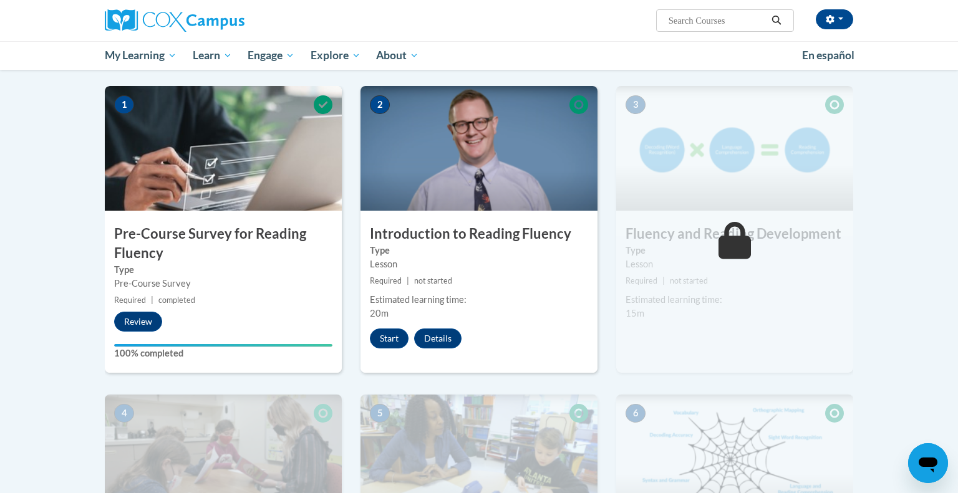
scroll to position [234, 0]
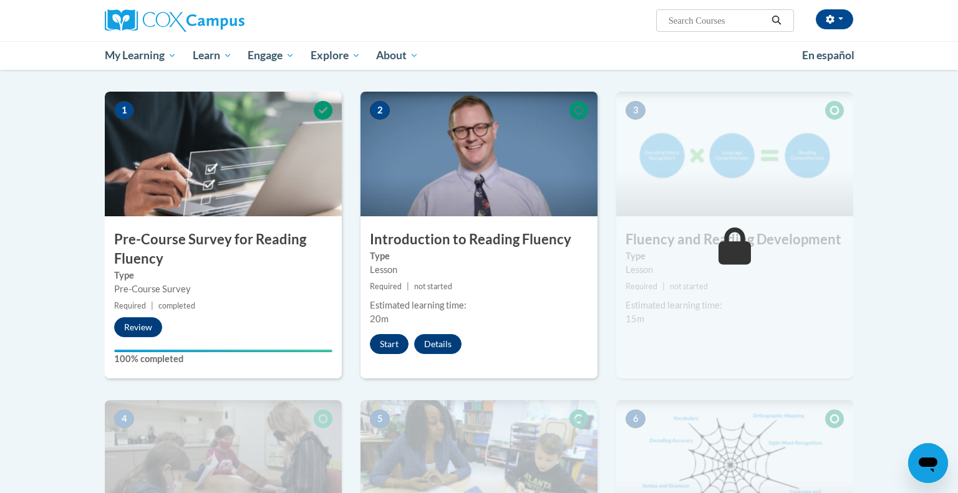
click at [397, 344] on button "Start" at bounding box center [389, 344] width 39 height 20
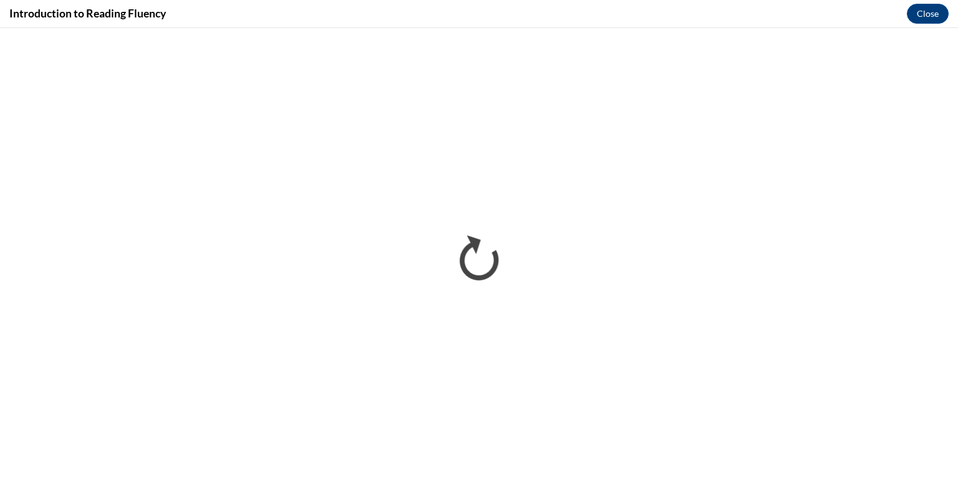
scroll to position [0, 0]
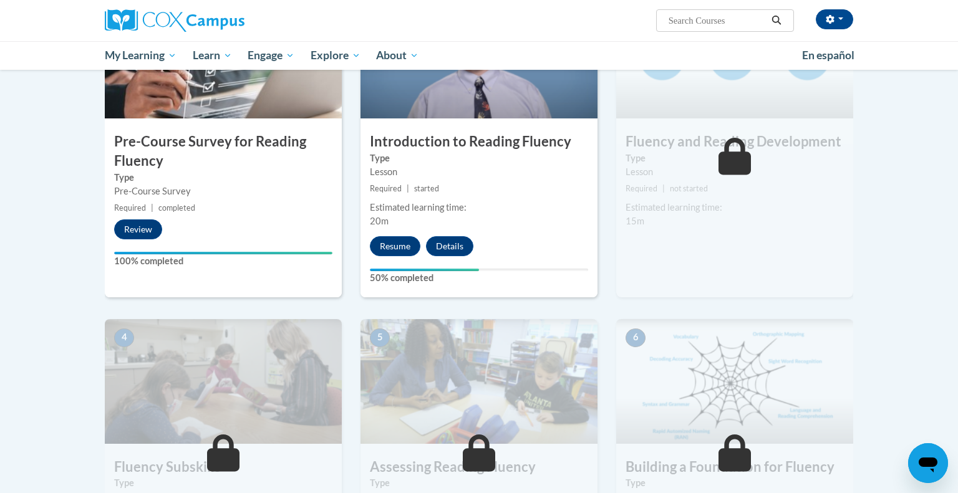
scroll to position [234, 0]
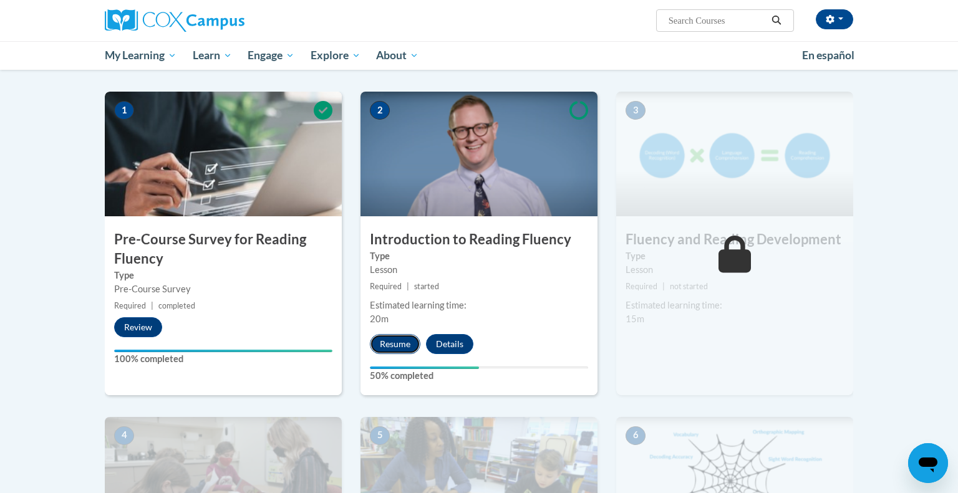
click at [392, 347] on button "Resume" at bounding box center [395, 344] width 51 height 20
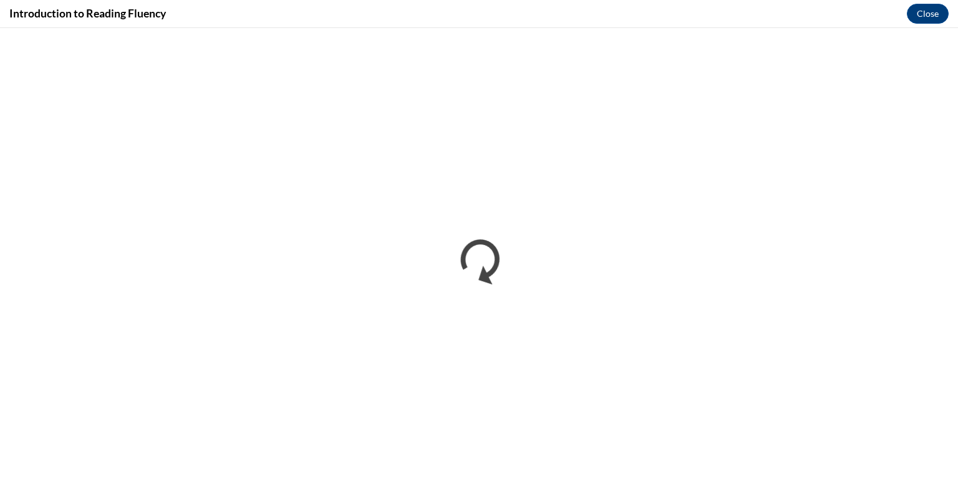
scroll to position [0, 0]
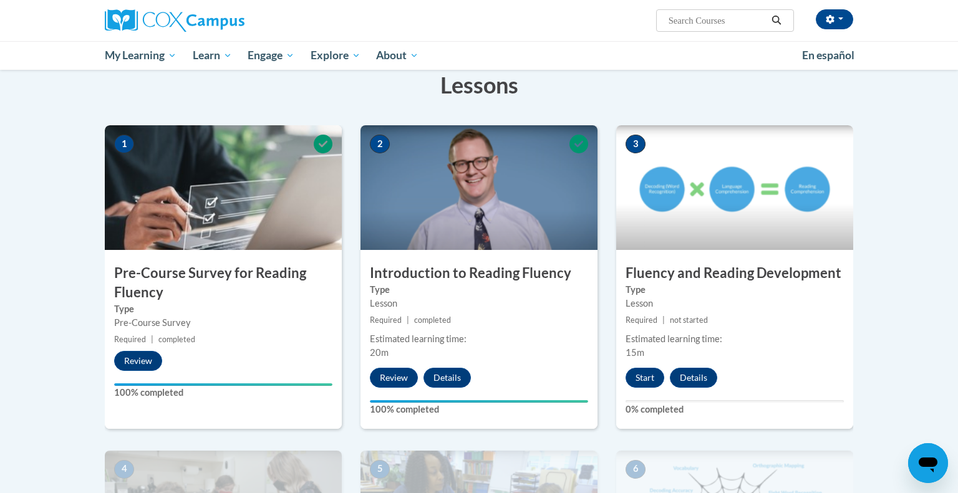
scroll to position [200, 0]
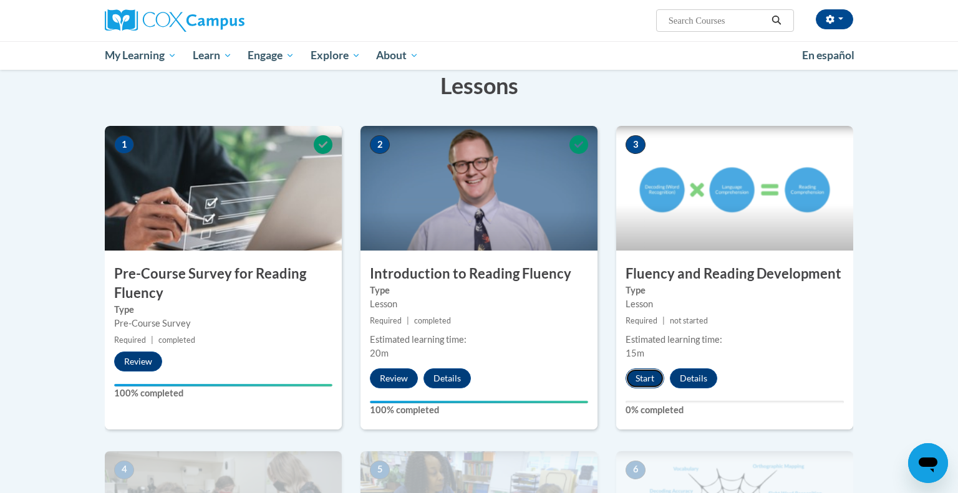
click at [642, 375] on button "Start" at bounding box center [644, 379] width 39 height 20
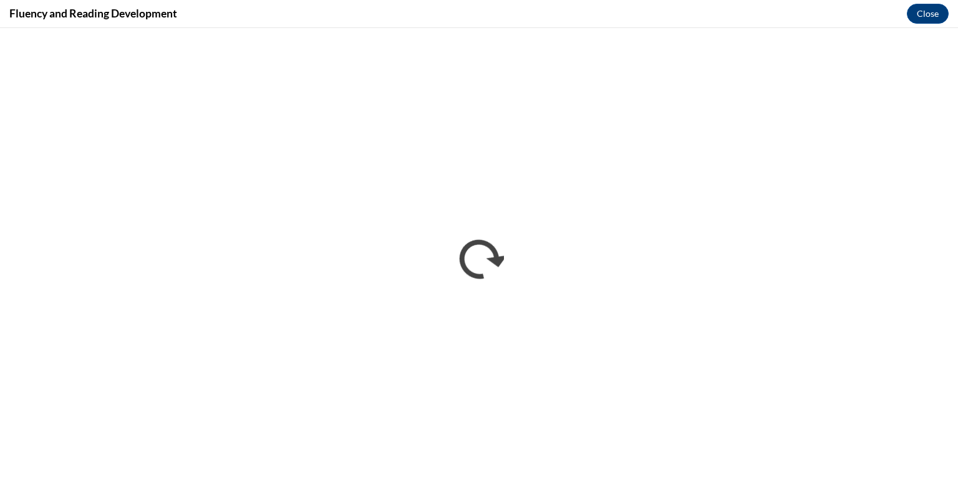
scroll to position [0, 0]
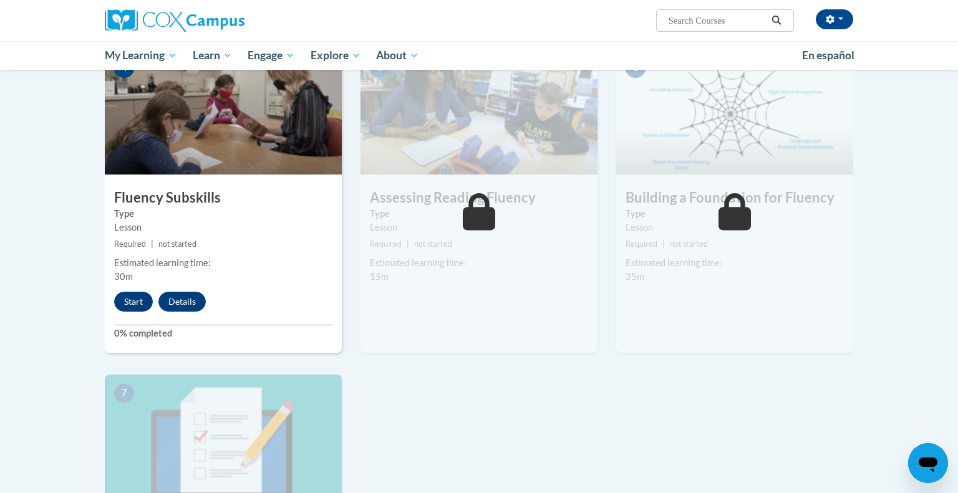
scroll to position [602, 0]
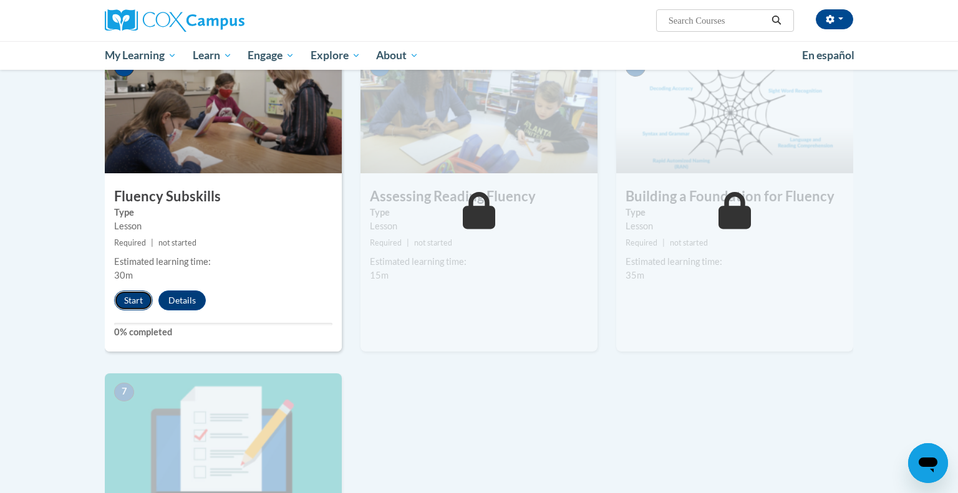
click at [129, 301] on button "Start" at bounding box center [133, 301] width 39 height 20
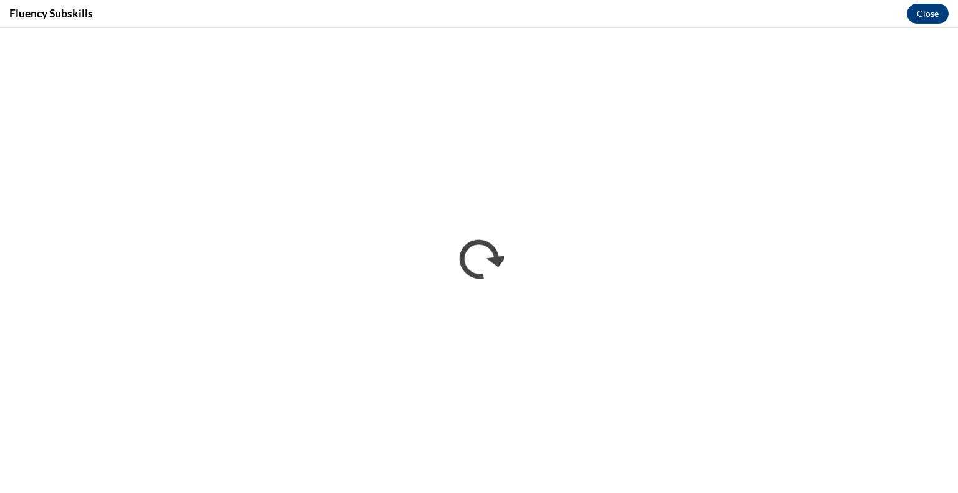
scroll to position [0, 0]
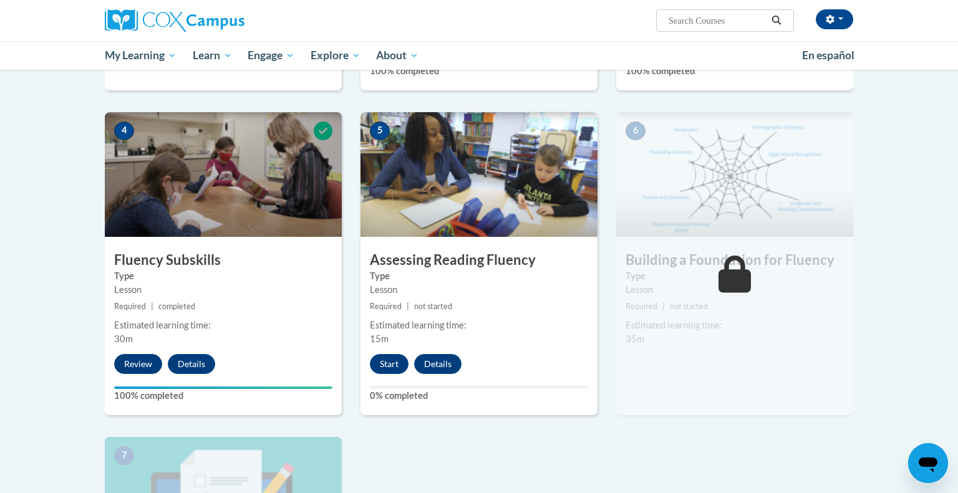
scroll to position [538, 0]
